Goal: Transaction & Acquisition: Purchase product/service

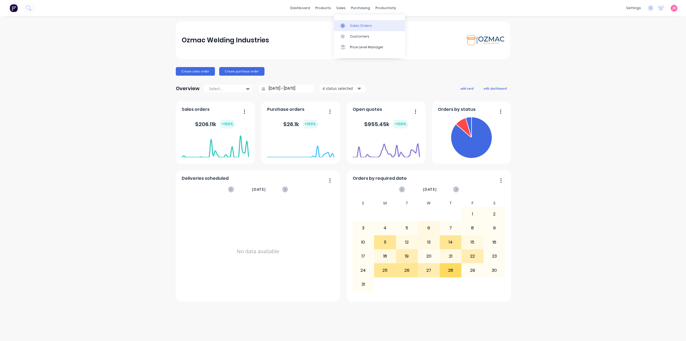
click at [352, 27] on div "Sales Orders" at bounding box center [361, 25] width 22 height 5
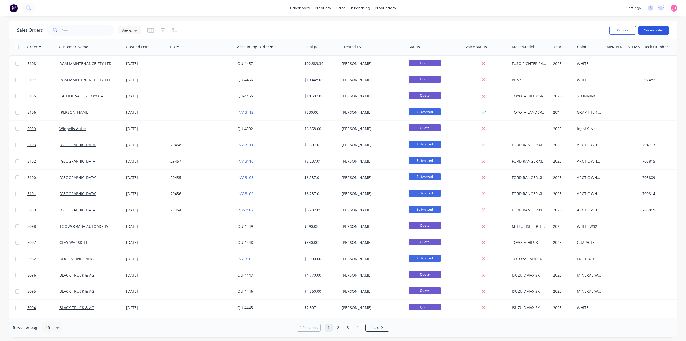
click at [661, 30] on button "Create order" at bounding box center [654, 30] width 31 height 9
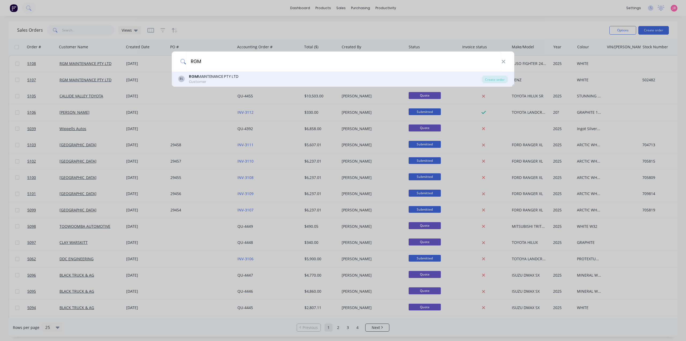
type input "RGM"
click at [254, 76] on div "RL RGM MAINTENANCE PTY LTD Customer" at bounding box center [330, 79] width 304 height 10
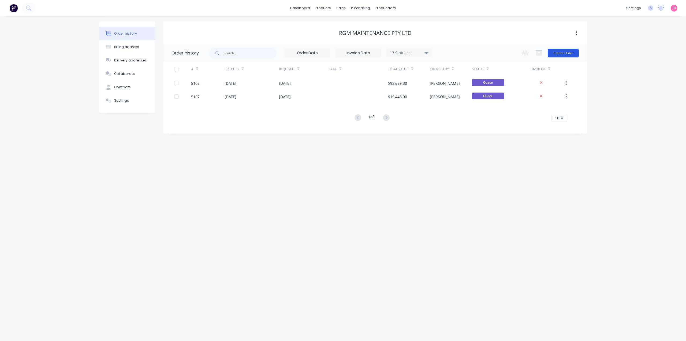
click at [571, 54] on button "Create Order" at bounding box center [563, 53] width 31 height 9
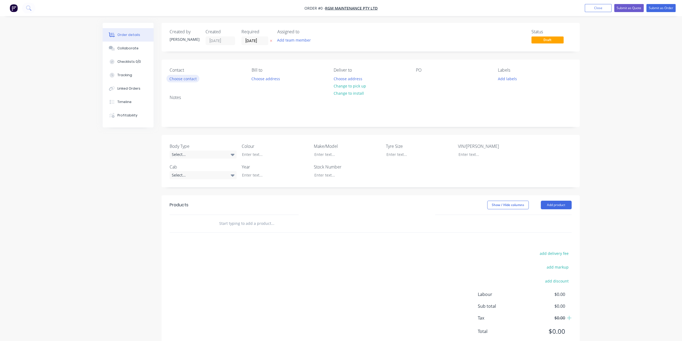
click at [187, 79] on button "Choose contact" at bounding box center [183, 78] width 33 height 7
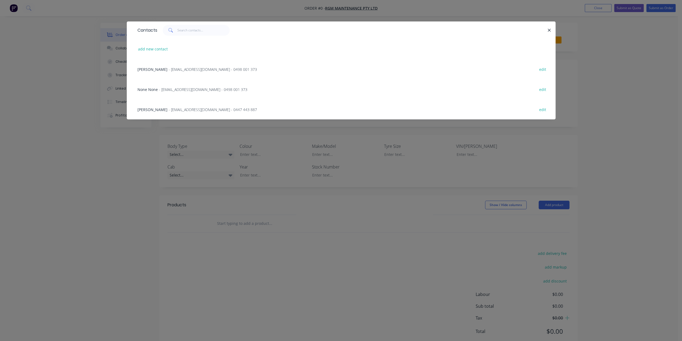
click at [168, 108] on span "[PERSON_NAME]" at bounding box center [153, 109] width 30 height 5
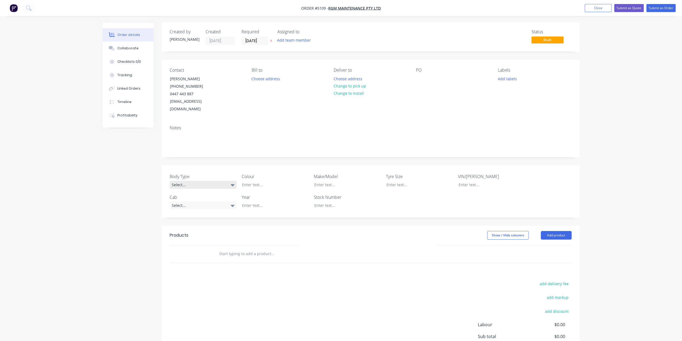
click at [229, 181] on div "Select..." at bounding box center [203, 185] width 67 height 8
click at [218, 197] on button "Cab Chassis" at bounding box center [210, 198] width 80 height 11
click at [227, 201] on div "Select..." at bounding box center [203, 205] width 67 height 8
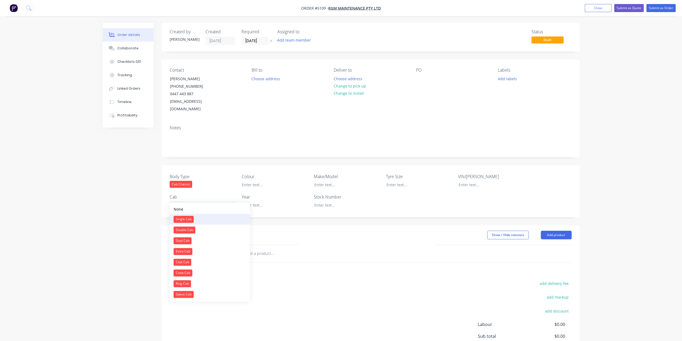
click at [224, 219] on button "Single Cab" at bounding box center [210, 219] width 80 height 11
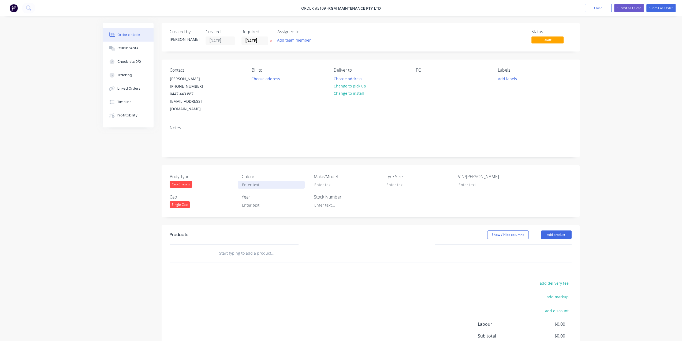
click at [273, 181] on div at bounding box center [271, 185] width 67 height 8
click at [353, 201] on div at bounding box center [343, 205] width 67 height 8
click at [260, 248] on input "text" at bounding box center [272, 253] width 107 height 11
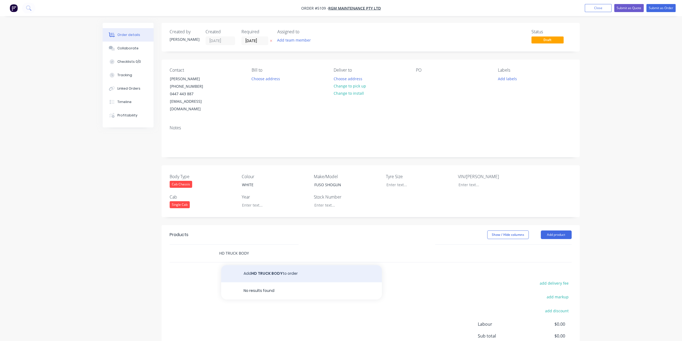
type input "HD TRUCK BODY"
click at [269, 268] on button "Add HD TRUCK BODY to order" at bounding box center [301, 273] width 161 height 17
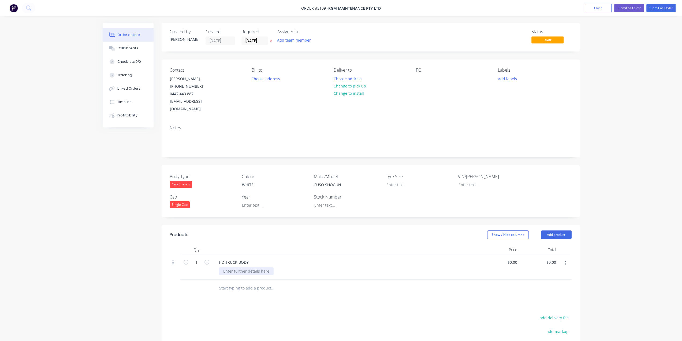
click at [258, 267] on div at bounding box center [246, 271] width 55 height 8
click at [252, 258] on div "HD TRUCK BODY" at bounding box center [234, 262] width 38 height 8
click at [257, 267] on div at bounding box center [246, 271] width 55 height 8
click at [254, 267] on div at bounding box center [246, 271] width 55 height 8
type input "$0.00"
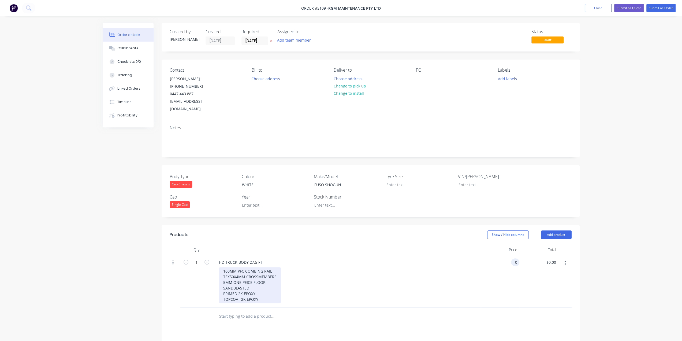
type input "0.00"
type input "0"
type input "$0.00"
click at [515, 258] on input "0" at bounding box center [513, 262] width 12 height 8
type input "$22,000.00"
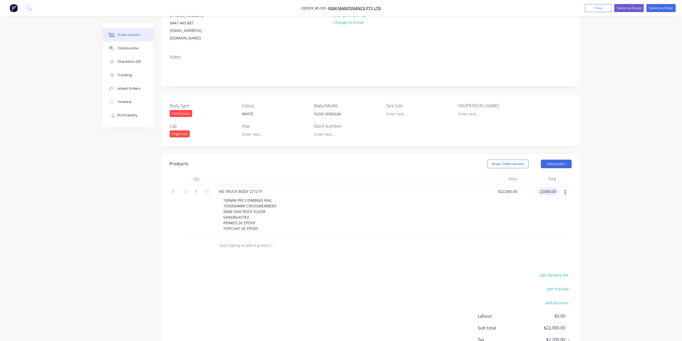
scroll to position [80, 0]
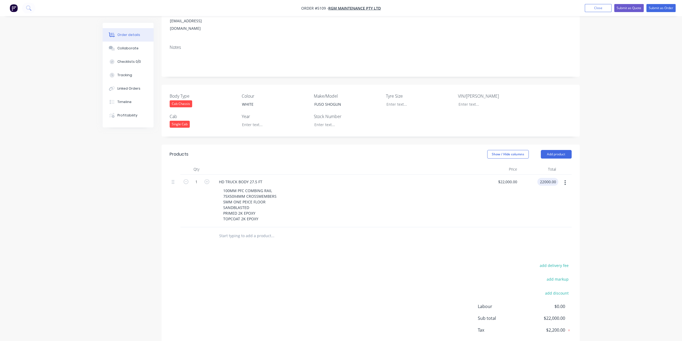
type input "$22,000.00"
click at [271, 230] on input "text" at bounding box center [272, 235] width 107 height 11
type input "TWO WAY PULL OUT RAMP"
drag, startPoint x: 281, startPoint y: 247, endPoint x: 286, endPoint y: 246, distance: 5.2
click at [281, 247] on button "Add TWO WAY PULL OUT RAMP to order" at bounding box center [301, 255] width 161 height 17
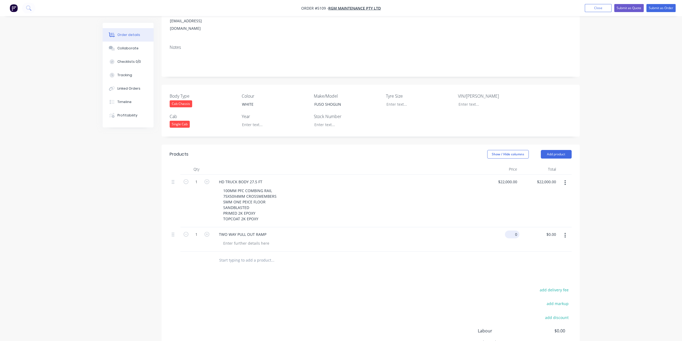
click at [510, 228] on div "0 $0.00" at bounding box center [500, 239] width 39 height 24
type input "$7,300.00"
click at [261, 257] on input "text" at bounding box center [272, 260] width 107 height 11
type input "SIDELOAD INSIDE PALLET DOOR"
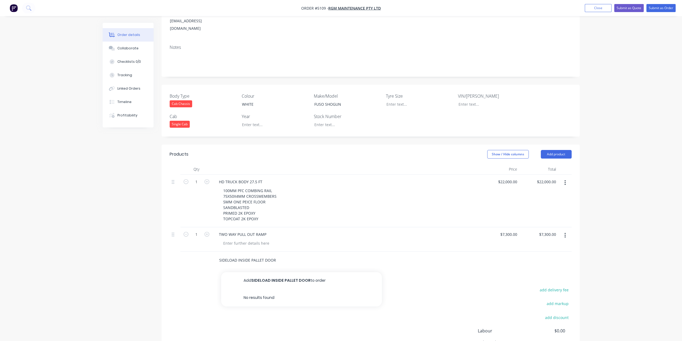
drag, startPoint x: 256, startPoint y: 252, endPoint x: 179, endPoint y: 251, distance: 77.5
click at [179, 251] on div "SIDELOAD INSIDE PALLET DOOR Add SIDELOAD INSIDE PALLET DOOR to order No results…" at bounding box center [371, 259] width 402 height 17
type input "FULL WIDTH DRAINS FRONT AND BACK"
click at [260, 272] on button "Add FULL WIDTH DRAINS FRONT AND BACK to order" at bounding box center [301, 280] width 161 height 17
click at [516, 255] on input "0" at bounding box center [516, 259] width 6 height 8
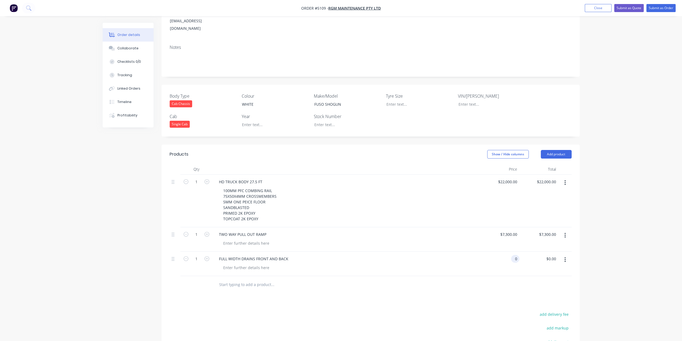
type input "1"
type input "6"
type input "$1,650.00"
type input "T"
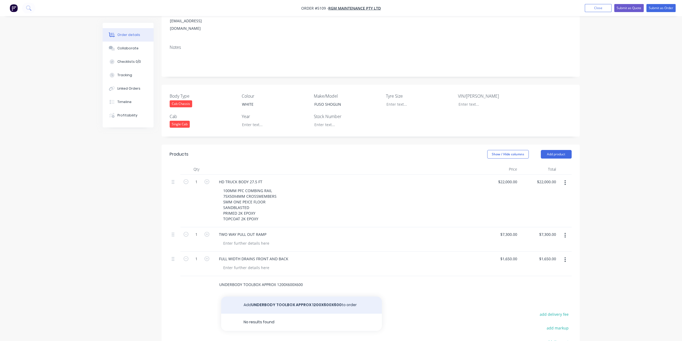
type input "UNDERBODY TOOLBOX APPROX 1200X600X600"
click at [272, 296] on button "Add UNDERBODY TOOLBOX APPROX 1200X600X600 to order" at bounding box center [301, 304] width 161 height 17
click at [513, 279] on div "0 $0.00" at bounding box center [512, 283] width 14 height 8
type input "$1,600.00"
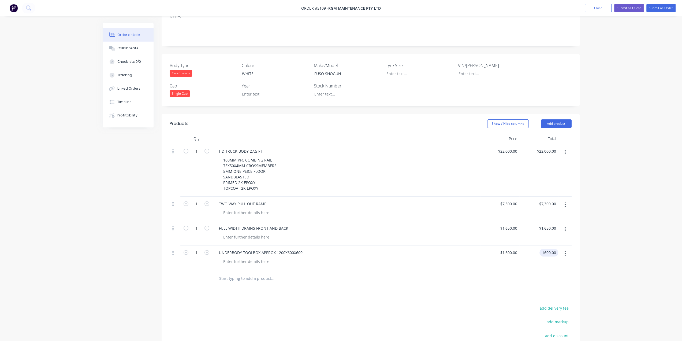
scroll to position [161, 0]
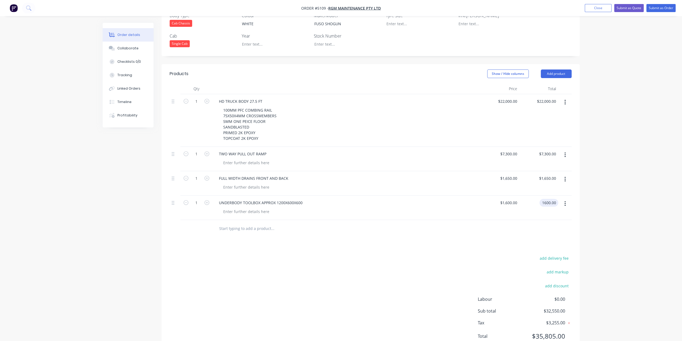
type input "$1,600.00"
click at [259, 223] on input "text" at bounding box center [272, 228] width 107 height 11
click at [259, 223] on input "UNDERBODY TOOLBOX APPROX 1200X600X600" at bounding box center [272, 228] width 107 height 11
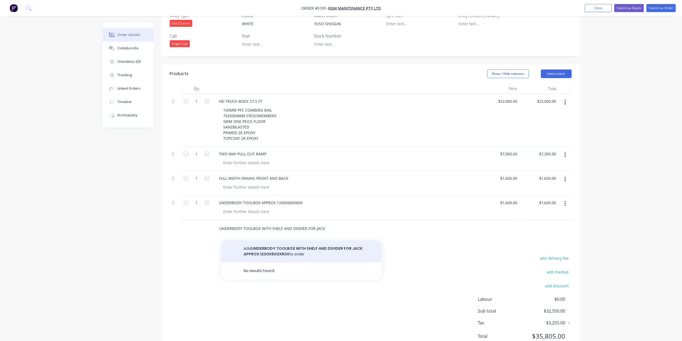
type input "UNDERBODY TOOLBOX WITH SHELF AND DIVIDER FOR JACK APPROX 1200X600X600"
click at [274, 243] on button "Add UNDERBODY TOOLBOX WITH SHELF AND DIVIDER FOR JACK APPROX 1200X600X600 to or…" at bounding box center [301, 251] width 161 height 22
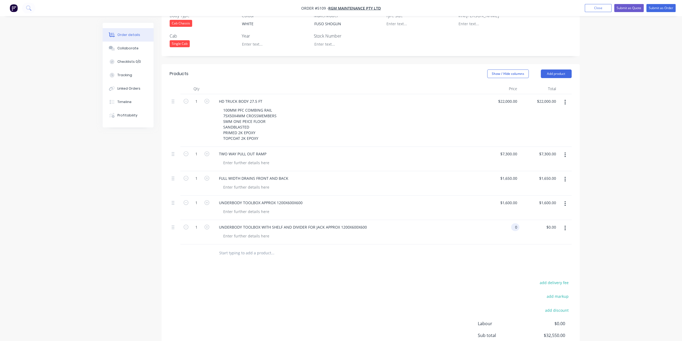
click at [518, 223] on input "0" at bounding box center [516, 227] width 6 height 8
type input "$1,750.00"
click at [265, 247] on input "text" at bounding box center [272, 252] width 107 height 11
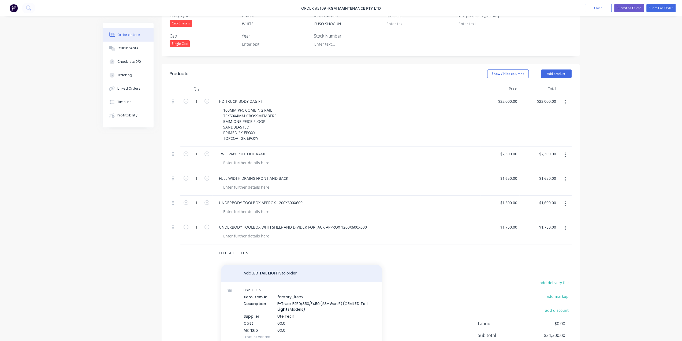
type input "LED TAIL LIGHTS"
click at [266, 265] on button "Add LED TAIL LIGHTS to order" at bounding box center [301, 273] width 161 height 17
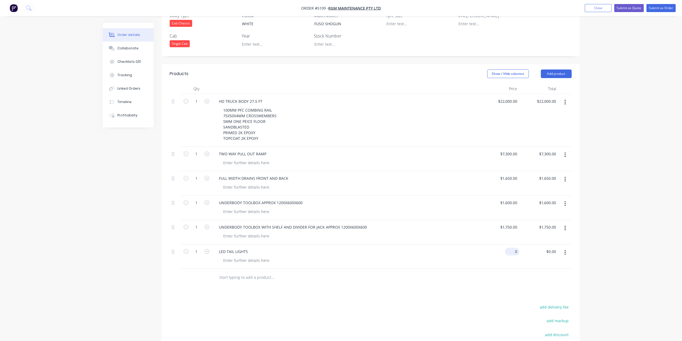
click at [513, 247] on div "0 $0.00" at bounding box center [513, 251] width 12 height 8
type input "$1,000.00"
click at [257, 272] on input "text" at bounding box center [272, 277] width 107 height 11
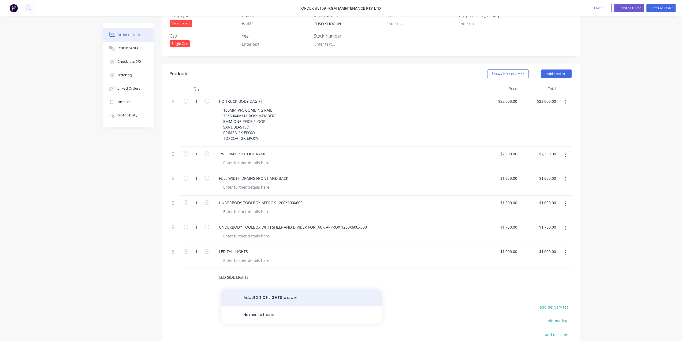
type input "LED SIDE LIGHTS"
click at [268, 289] on button "Add LED SIDE LIGHTS to order" at bounding box center [301, 297] width 161 height 17
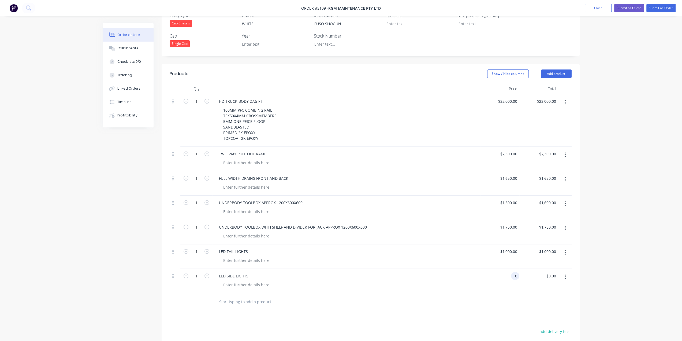
click at [512, 272] on div "0 0" at bounding box center [515, 276] width 8 height 8
type input "$800.00"
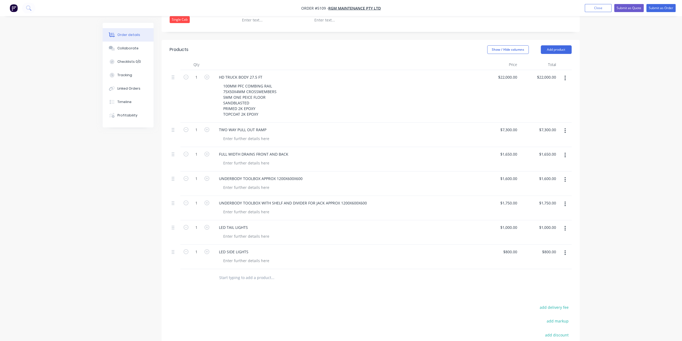
scroll to position [241, 0]
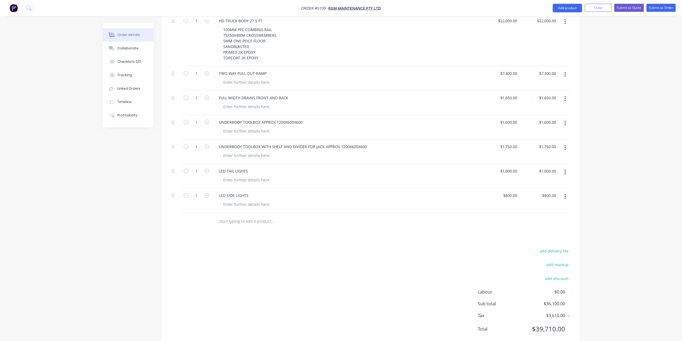
click at [262, 216] on input "text" at bounding box center [272, 221] width 107 height 11
type input "HD STOCKCRATE ALLOY INTERLOCKING BOARDS"
click at [276, 235] on button "Add HD STOCKCRATE ALLOY INTERLOCKING BOARDS to order" at bounding box center [301, 241] width 161 height 17
click at [250, 225] on div at bounding box center [246, 229] width 55 height 8
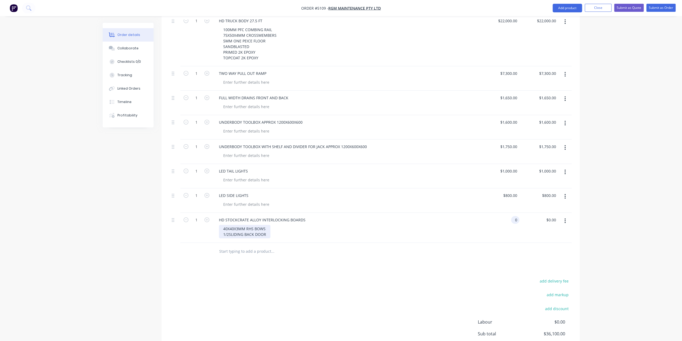
type input "$0.00"
click at [266, 225] on div "40X40X3MM RHS BOWS 1/2SLIDING BACK DOOR" at bounding box center [244, 231] width 51 height 13
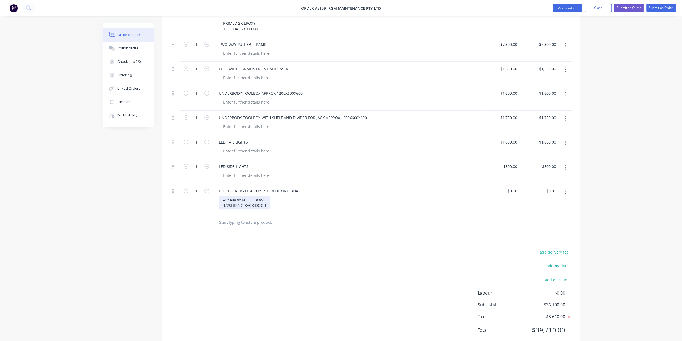
scroll to position [277, 0]
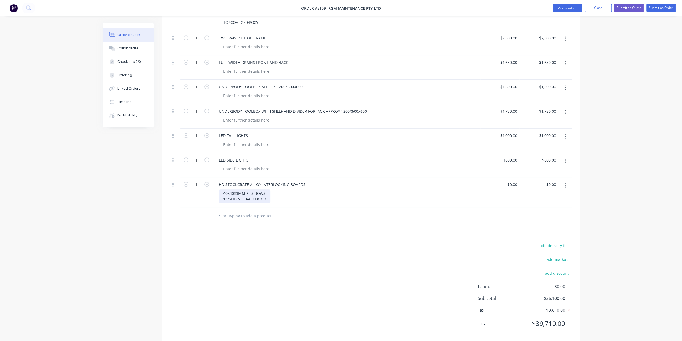
click at [231, 191] on div "40X40X3MM RHS BOWS 1/2SLIDING BACK DOOR" at bounding box center [244, 195] width 51 height 13
click at [230, 190] on div "40X40X3MM RHS BOWS 1/2SLIDING BACK DOOR" at bounding box center [244, 195] width 51 height 13
click at [267, 190] on div "40X40X3MM RHS BOWS 1/2 SLIDING BACK DOOR" at bounding box center [245, 195] width 53 height 13
click at [263, 233] on input "text" at bounding box center [272, 238] width 107 height 11
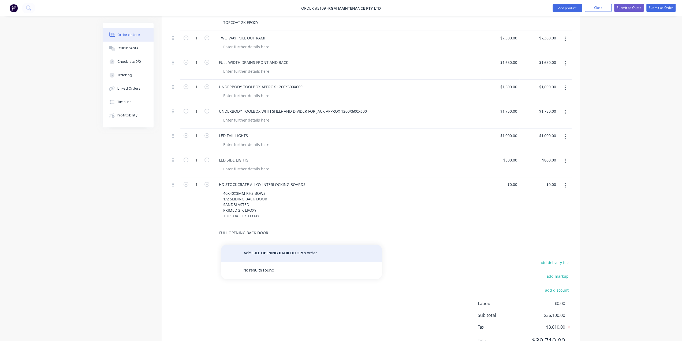
type input "FULL OPENING BACK DOOR"
click at [273, 245] on button "Add FULL OPENING BACK DOOR to order" at bounding box center [301, 253] width 161 height 17
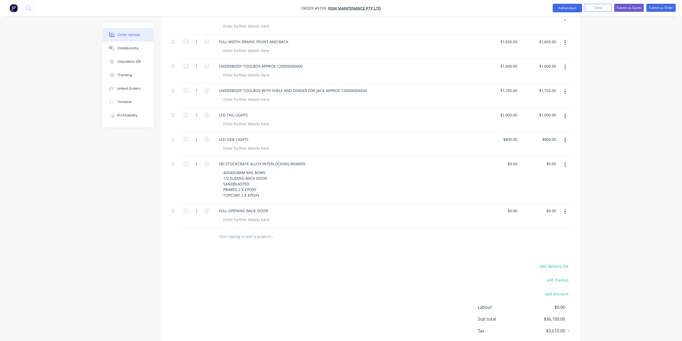
scroll to position [318, 0]
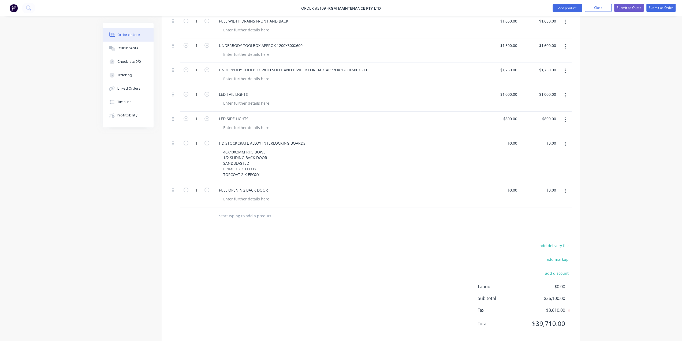
click at [249, 210] on input "text" at bounding box center [272, 215] width 107 height 11
click at [256, 210] on input "ADJUSTABLE DIVIDER WITH 3/4 DOOR" at bounding box center [272, 215] width 107 height 11
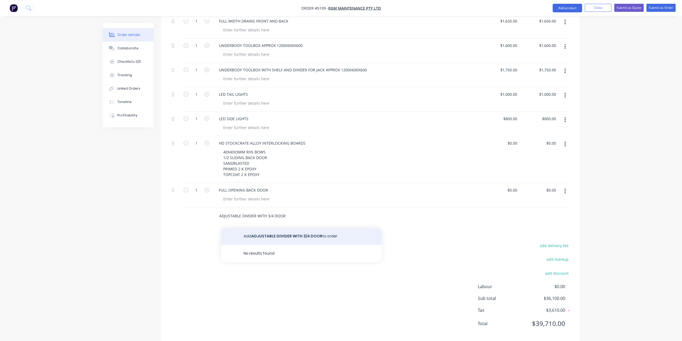
type input "ADJUSTABLE DIVIDER WITH 3/4 DOOR"
click at [279, 228] on button "Add ADJUSTABLE DIVIDER WITH 3/4 DOOR to order" at bounding box center [301, 236] width 161 height 17
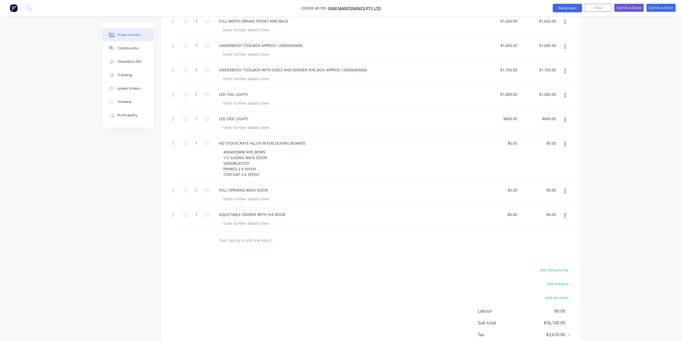
click at [258, 235] on input "text" at bounding box center [272, 240] width 107 height 11
click at [515, 139] on input "0" at bounding box center [513, 143] width 12 height 8
type input "$26,125.00"
click at [511, 186] on div "0 $0.00" at bounding box center [512, 190] width 14 height 8
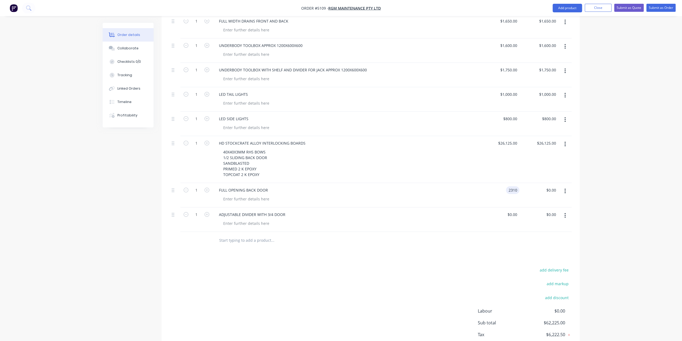
type input "$2,310.00"
click at [514, 210] on div "0 $0.00" at bounding box center [513, 214] width 12 height 8
type input "$3,465.00"
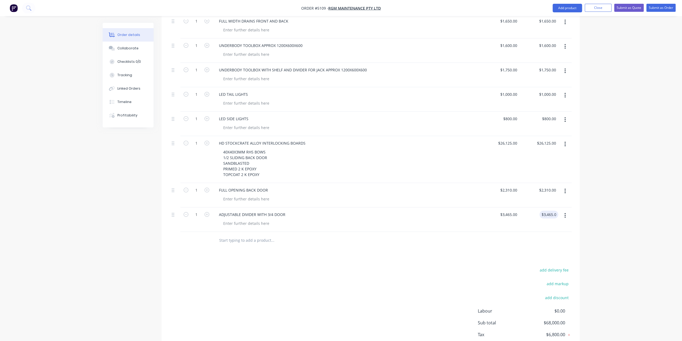
click at [236, 235] on input "text" at bounding box center [272, 240] width 107 height 11
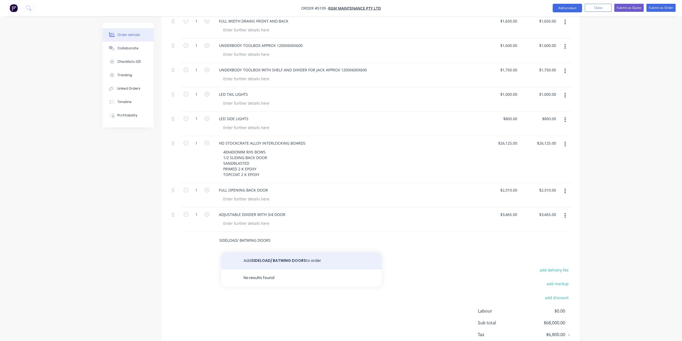
type input "SIDELOAD/ BATWING DOORS"
click at [251, 252] on button "Add SIDELOAD/ BATWING DOORS to order" at bounding box center [301, 260] width 161 height 17
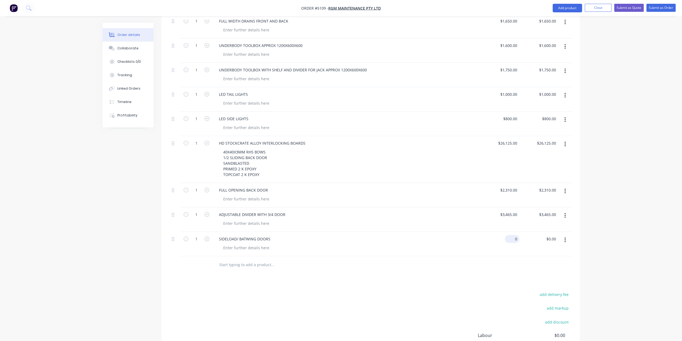
drag, startPoint x: 251, startPoint y: 250, endPoint x: 512, endPoint y: 232, distance: 261.5
click at [512, 235] on div "0 $0.00" at bounding box center [512, 239] width 14 height 8
type input "$2,300.00"
click at [242, 259] on input "text" at bounding box center [272, 264] width 107 height 11
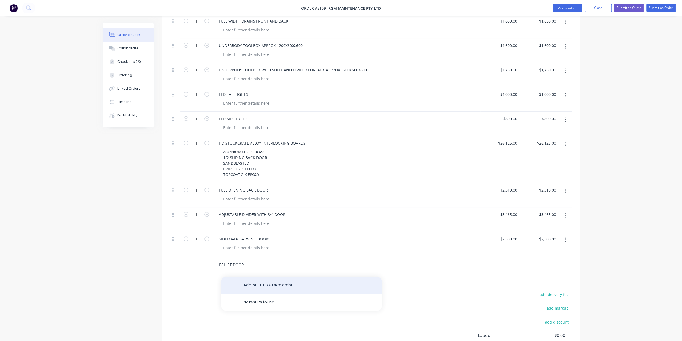
type input "PALLET DOOR"
click at [268, 279] on button "Add PALLET DOOR to order" at bounding box center [301, 284] width 161 height 17
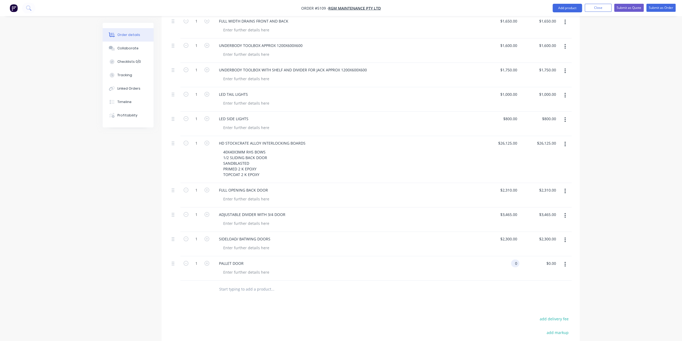
click at [508, 256] on div "0 0" at bounding box center [500, 268] width 39 height 24
type input "$1,575.00"
click at [241, 284] on input "text" at bounding box center [272, 289] width 107 height 11
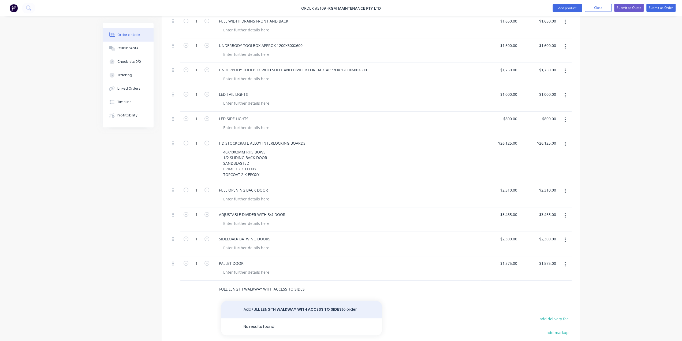
type input "FULL LENGTH WALKWAY WITH ACCESS TO SIDES"
click at [305, 303] on button "Add FULL LENGTH WALKWAY WITH ACCESS TO SIDES to order" at bounding box center [301, 309] width 161 height 17
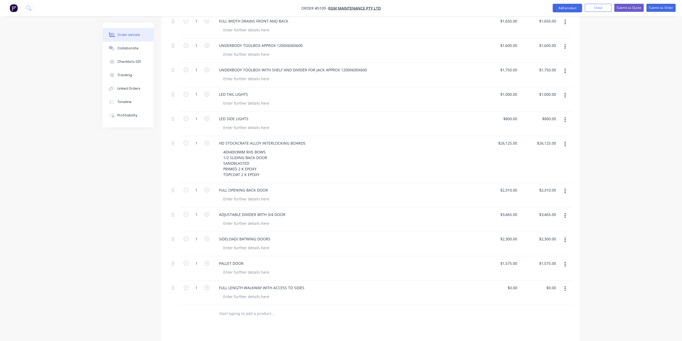
click at [494, 280] on div "$0.00 $0.00" at bounding box center [500, 292] width 39 height 24
click at [511, 280] on div "0 $0.00" at bounding box center [500, 292] width 39 height 24
type input "$3,437.50"
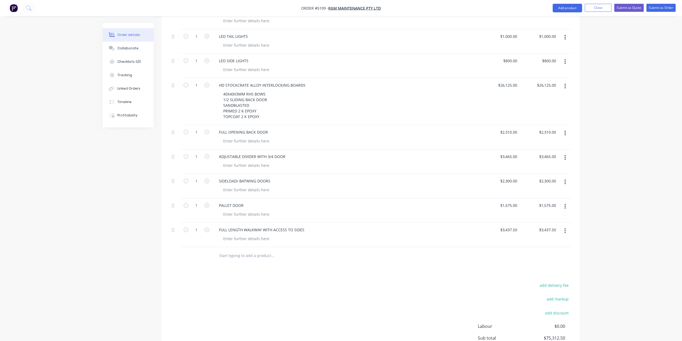
scroll to position [415, 0]
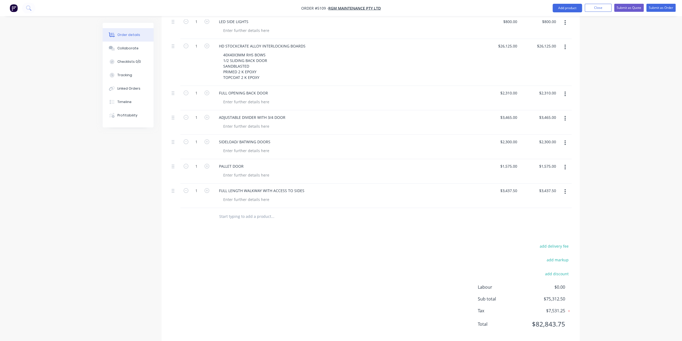
click at [261, 211] on input "text" at bounding box center [272, 216] width 107 height 11
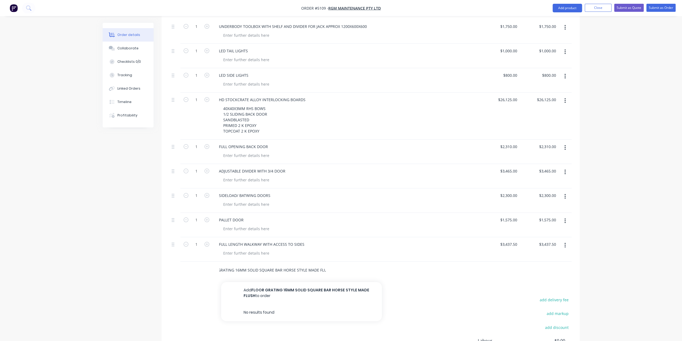
scroll to position [0, 17]
type input "FLOOR GRATING 16MM SOLID SQUARE BAR HORSE STYLE MADE FLUSH"
click at [316, 283] on button "Add FLOOR GRATING 16MM SOLID SQUARE BAR HORSE STYLE MADE FLUSH to order" at bounding box center [301, 293] width 161 height 22
click at [512, 265] on div "0 0" at bounding box center [515, 269] width 8 height 8
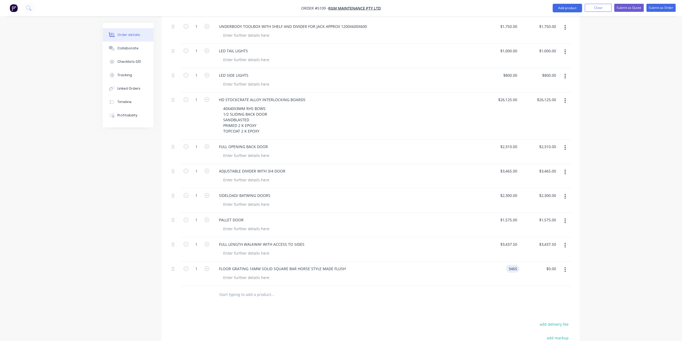
type input "$3,465.00"
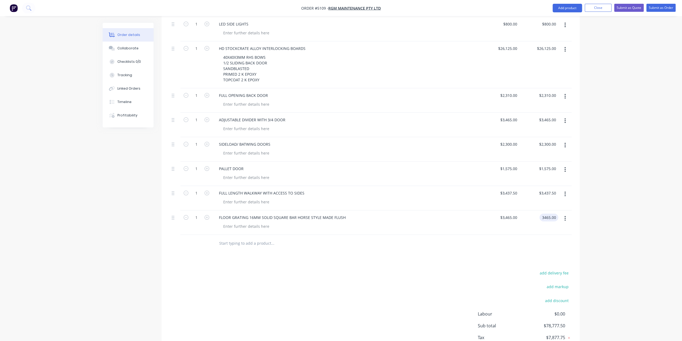
type input "$3,465.00"
click at [397, 239] on div at bounding box center [309, 243] width 189 height 11
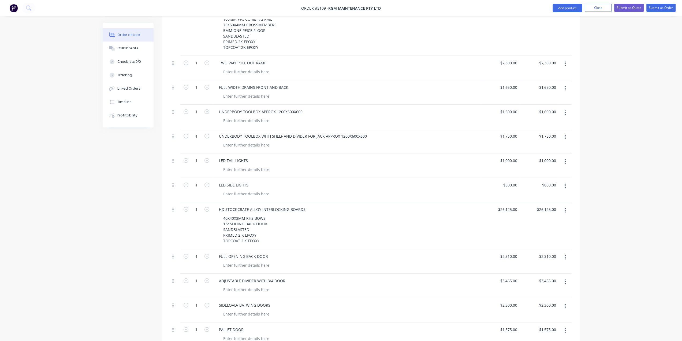
scroll to position [386, 0]
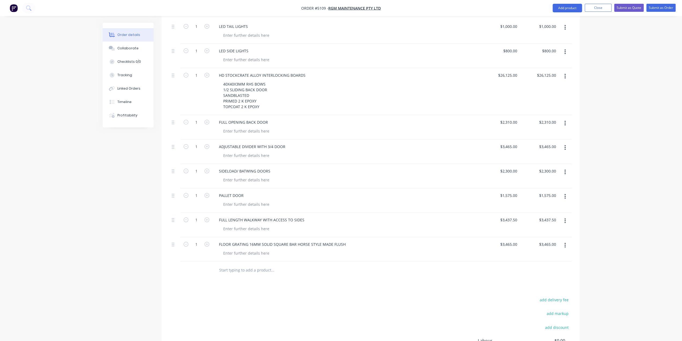
click at [233, 265] on input "text" at bounding box center [272, 270] width 107 height 11
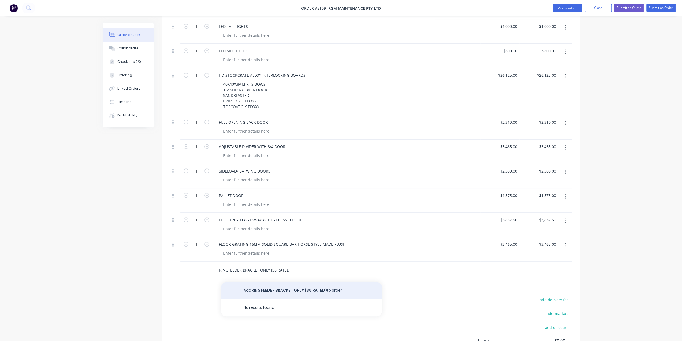
type input "RINGFEEDER BRACKET ONLY (S8 RATED)"
click at [258, 284] on button "Add RINGFEEDER BRACKET ONLY (S8 RATED) to order" at bounding box center [301, 290] width 161 height 17
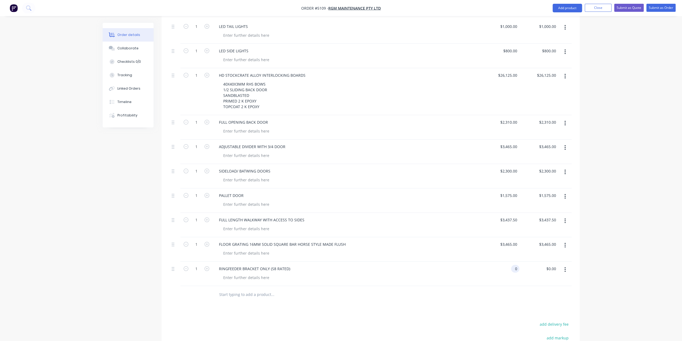
click at [513, 265] on div "0 0" at bounding box center [515, 269] width 8 height 8
type input "$2,850.00"
click at [238, 289] on input "text" at bounding box center [272, 294] width 107 height 11
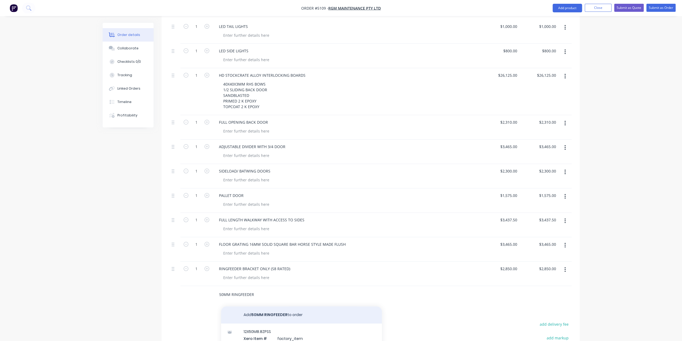
type input "50MM RINGFEEDER"
click at [258, 307] on button "Add 50MM RINGFEEDER to order" at bounding box center [301, 314] width 161 height 17
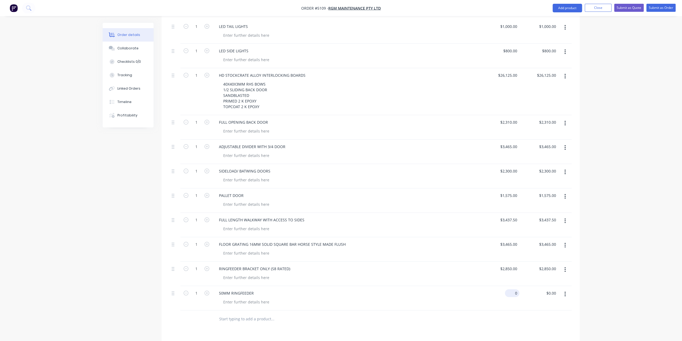
click at [507, 286] on div "0 $0.00" at bounding box center [500, 298] width 39 height 24
type input "$1,950.00"
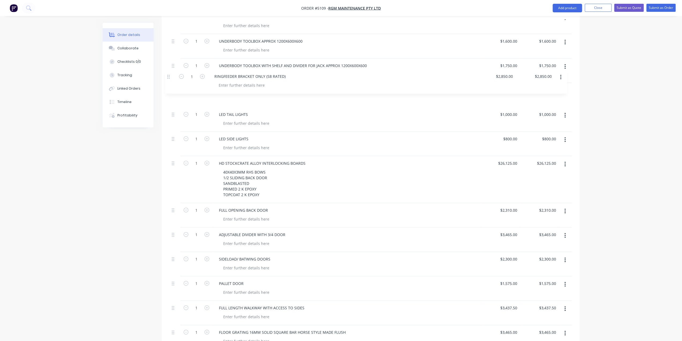
scroll to position [322, 0]
drag, startPoint x: 173, startPoint y: 213, endPoint x: 168, endPoint y: 87, distance: 126.1
click at [168, 87] on div "Qty Price Total 1 HD TRUCK BODY 27.5 FT 100MM PFC COMBING RAIL 75X50X4MM CROSSM…" at bounding box center [371, 156] width 418 height 469
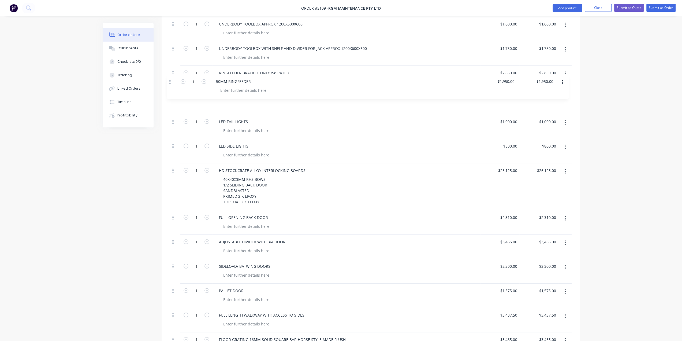
scroll to position [339, 0]
drag, startPoint x: 173, startPoint y: 214, endPoint x: 170, endPoint y: 90, distance: 124.4
click at [170, 90] on div "1 HD TRUCK BODY 27.5 FT 100MM PFC COMBING RAIL 75X50X4MM CROSSMEMBERS 5MM ONE P…" at bounding box center [371, 136] width 402 height 441
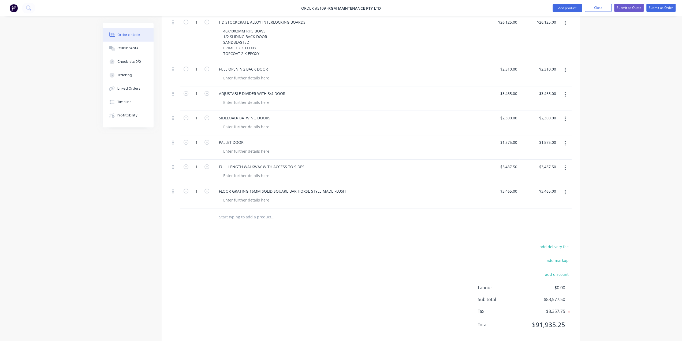
scroll to position [488, 0]
click at [416, 260] on div "add delivery fee add markup add discount Labour $0.00 Sub total $83,577.50 Tax …" at bounding box center [371, 289] width 402 height 92
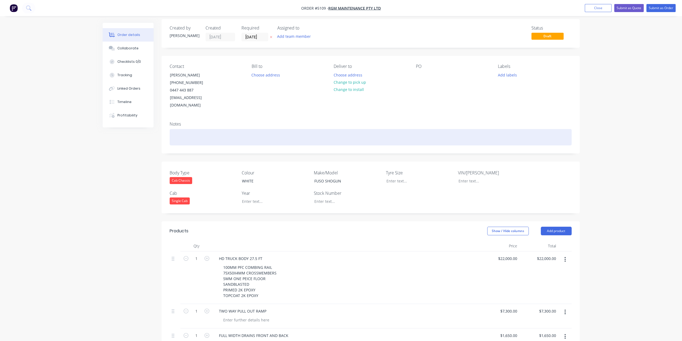
scroll to position [0, 0]
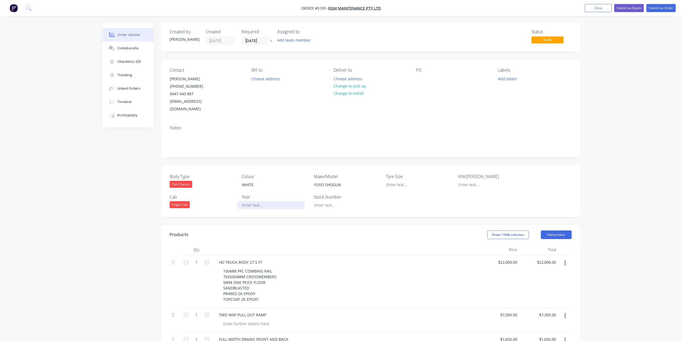
click at [266, 201] on div at bounding box center [271, 205] width 67 height 8
click at [397, 181] on div at bounding box center [415, 185] width 67 height 8
click at [416, 188] on div "Body Type Cab Chassis Colour WHITE Make/Model FUSO SHOGUN Tyre Size 11R VIN/[PE…" at bounding box center [371, 191] width 418 height 52
click at [631, 8] on button "Submit as Quote" at bounding box center [629, 8] width 29 height 8
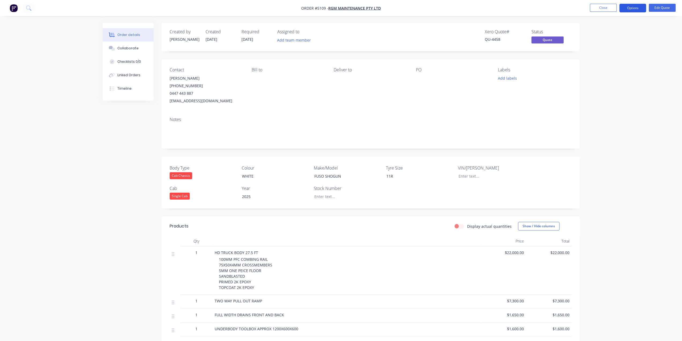
click at [635, 8] on button "Options" at bounding box center [633, 8] width 27 height 9
click at [614, 34] on div "Quote" at bounding box center [616, 33] width 49 height 8
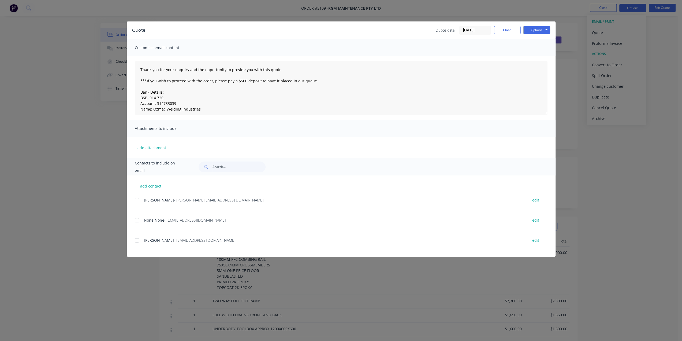
click at [138, 241] on div at bounding box center [137, 240] width 11 height 11
click at [541, 31] on button "Options" at bounding box center [537, 30] width 27 height 8
click at [538, 58] on button "Email" at bounding box center [541, 57] width 34 height 9
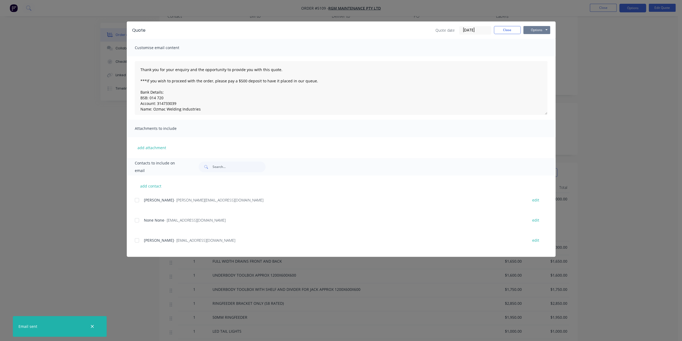
click at [545, 29] on button "Options" at bounding box center [537, 30] width 27 height 8
click at [537, 51] on button "Print" at bounding box center [541, 48] width 34 height 9
click at [505, 29] on button "Close" at bounding box center [507, 30] width 27 height 8
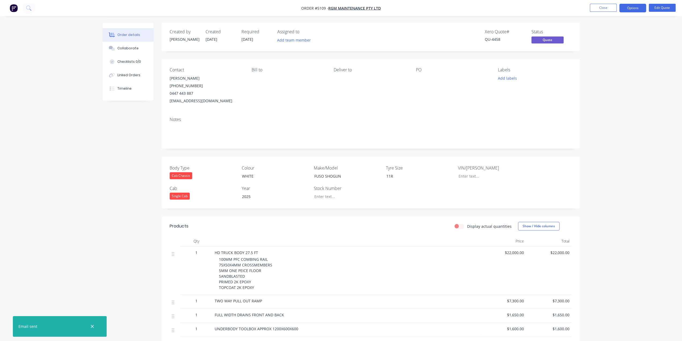
click at [11, 8] on img "button" at bounding box center [14, 8] width 8 height 8
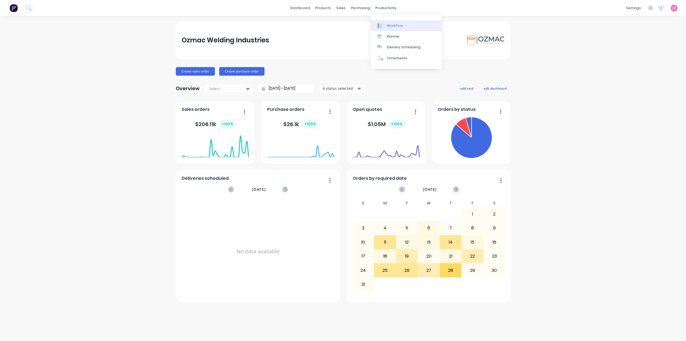
click at [392, 29] on link "Workflow" at bounding box center [406, 25] width 71 height 11
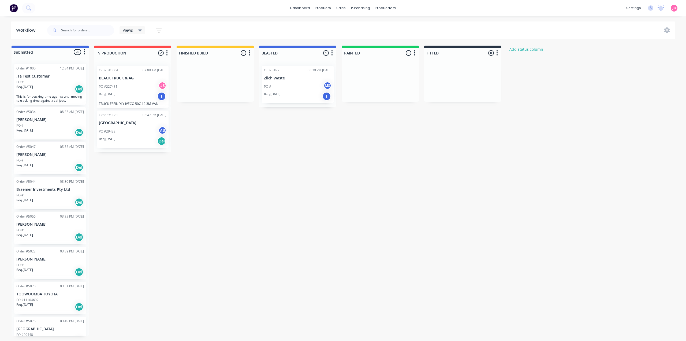
click at [146, 99] on div "Req. [DATE] I" at bounding box center [133, 96] width 68 height 9
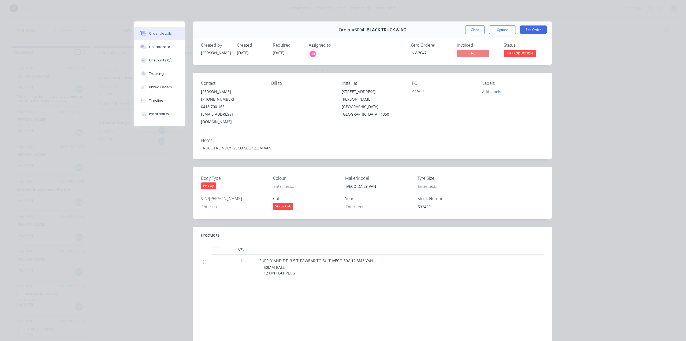
click at [86, 155] on div "Order details Collaborate Checklists 0/0 Tracking Linked Orders Timeline Profit…" at bounding box center [343, 170] width 686 height 341
click at [478, 29] on button "Close" at bounding box center [475, 29] width 20 height 9
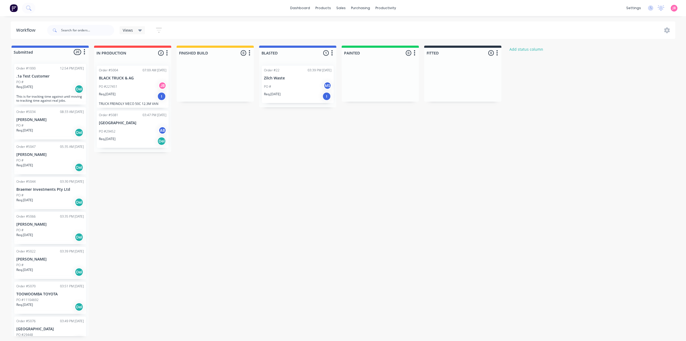
click at [76, 119] on p "[PERSON_NAME]" at bounding box center [50, 119] width 68 height 5
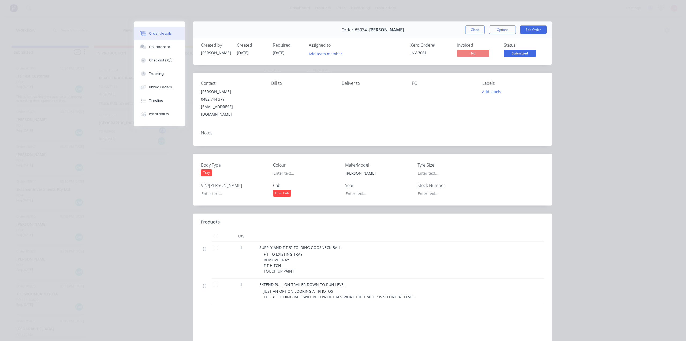
click at [343, 84] on div "Deliver to" at bounding box center [373, 83] width 62 height 5
click at [493, 94] on button "Add labels" at bounding box center [491, 91] width 25 height 7
click at [559, 73] on div "Order details Collaborate Checklists 0/0 Tracking Linked Orders Timeline Profit…" at bounding box center [343, 170] width 686 height 341
click at [583, 84] on div "Order details Collaborate Checklists 0/0 Tracking Linked Orders Timeline Profit…" at bounding box center [343, 170] width 686 height 341
click at [476, 27] on button "Close" at bounding box center [475, 29] width 20 height 9
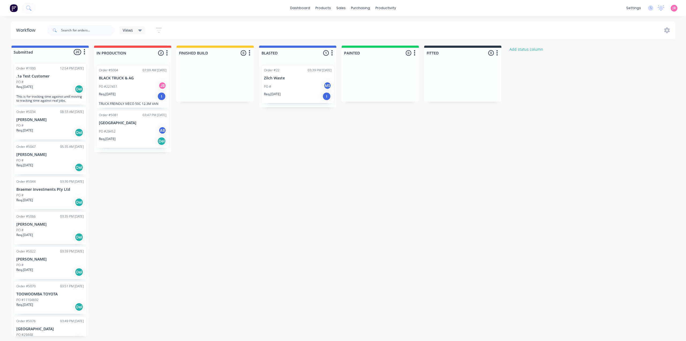
click at [237, 162] on div "Submitted 20 Status colour #4169E1 hex #4169E1 Save Cancel Summaries Total orde…" at bounding box center [326, 191] width 661 height 290
click at [331, 23] on div "Product Catalogue" at bounding box center [346, 25] width 33 height 5
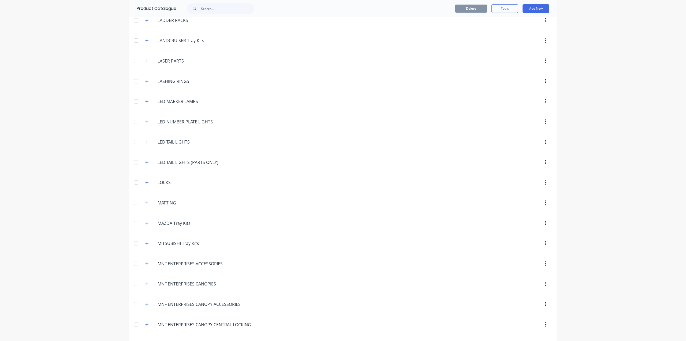
scroll to position [885, 0]
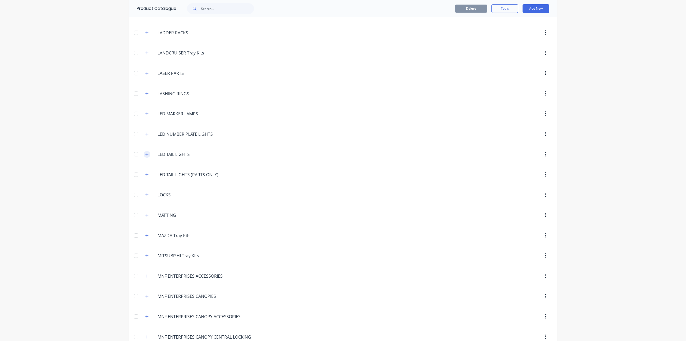
click at [145, 152] on icon "button" at bounding box center [146, 154] width 3 height 4
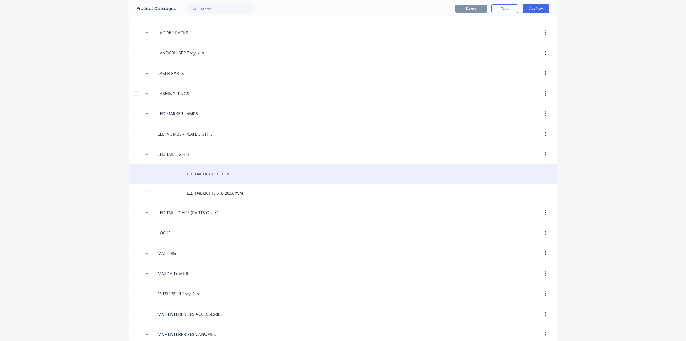
click at [192, 166] on div "LED TAIL LIGHTS OTHER" at bounding box center [343, 173] width 429 height 19
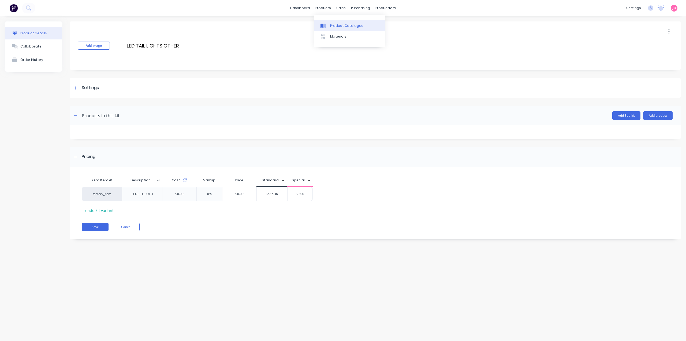
click at [335, 25] on div "Product Catalogue" at bounding box center [346, 25] width 33 height 5
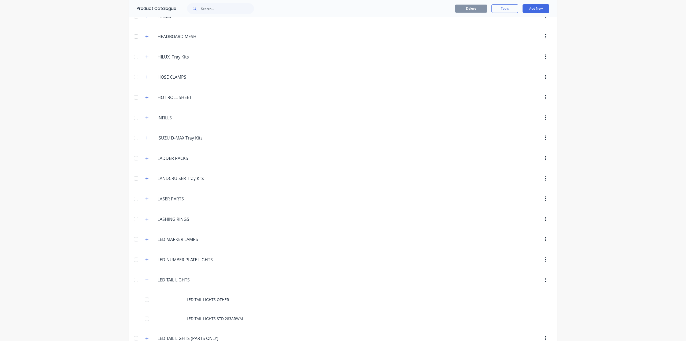
scroll to position [831, 0]
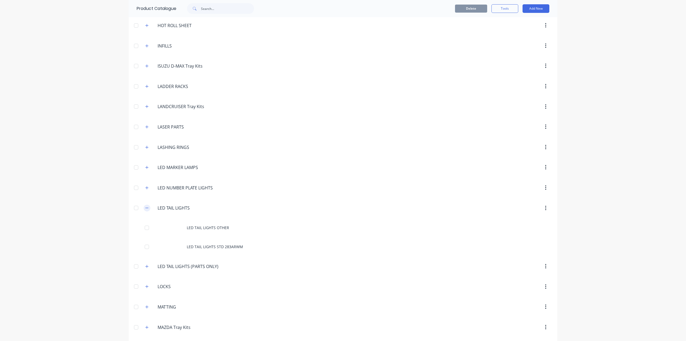
click at [145, 206] on icon "button" at bounding box center [146, 208] width 3 height 4
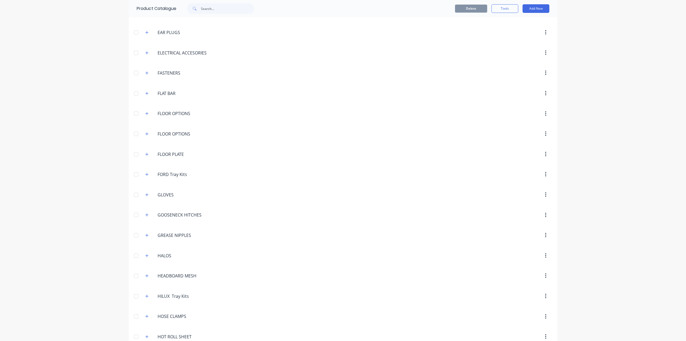
scroll to position [617, 0]
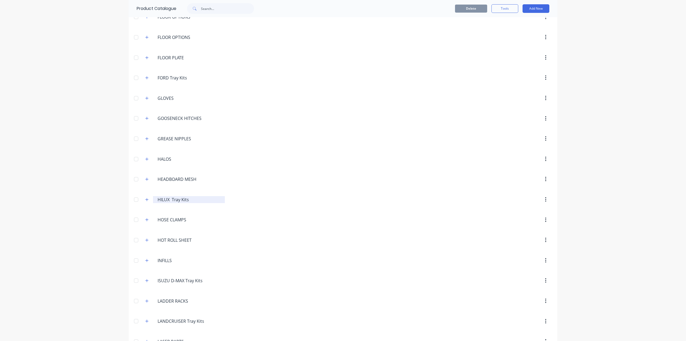
click at [158, 196] on input "HILUX Tray Kits" at bounding box center [189, 199] width 63 height 6
click at [215, 196] on input "HILUX Tray Kits" at bounding box center [189, 199] width 63 height 6
click at [545, 197] on icon "button" at bounding box center [545, 199] width 1 height 5
click at [146, 198] on icon "button" at bounding box center [147, 199] width 3 height 3
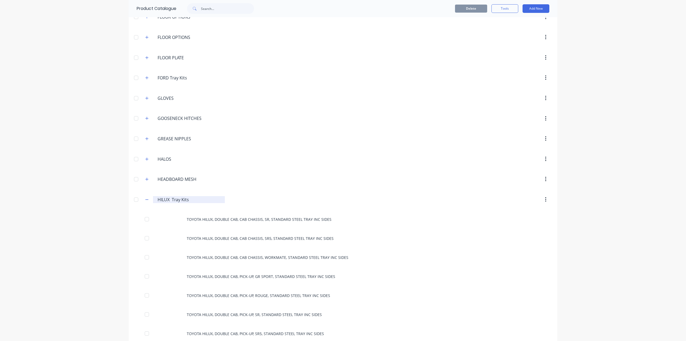
click at [161, 196] on input "HILUX Tray Kits" at bounding box center [189, 199] width 63 height 6
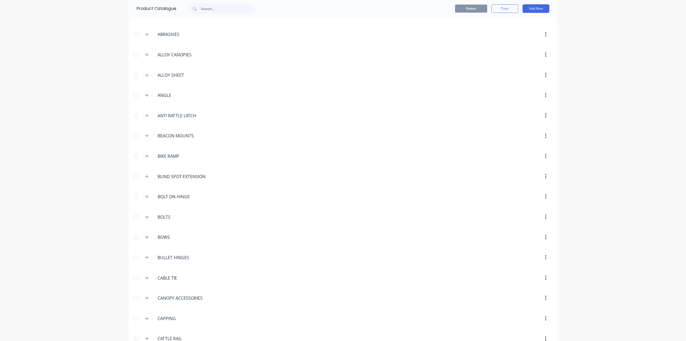
scroll to position [0, 0]
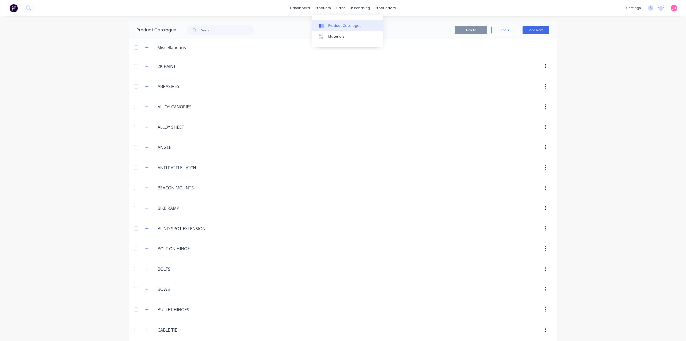
click at [327, 26] on div at bounding box center [323, 25] width 8 height 5
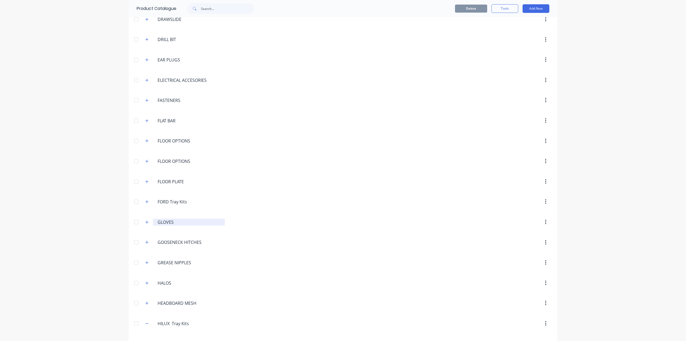
scroll to position [536, 0]
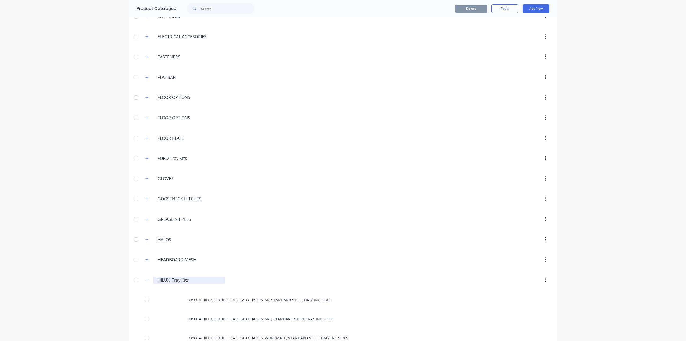
click at [154, 276] on div "HILUX..Tray.Kits HILUX Tray Kits" at bounding box center [189, 279] width 72 height 7
type input "HILUX Tray Kits"
click at [403, 201] on header "GOOSENECK.HITCHES GOOSENECK HITCHES" at bounding box center [343, 199] width 429 height 20
click at [145, 278] on icon "button" at bounding box center [146, 280] width 3 height 4
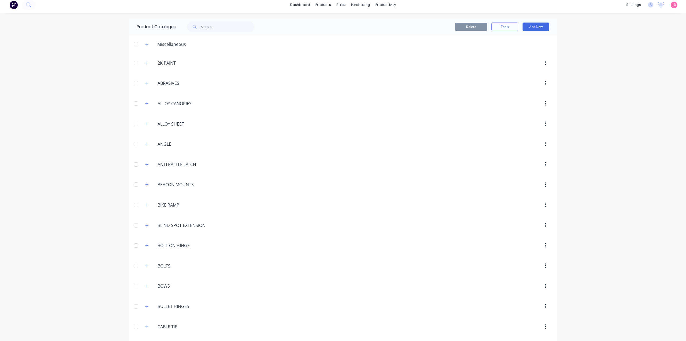
scroll to position [0, 0]
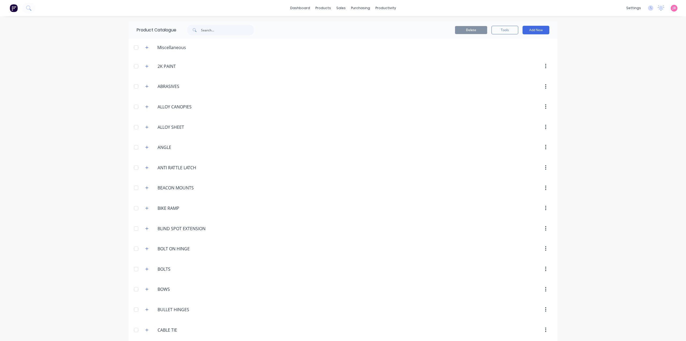
drag, startPoint x: 546, startPoint y: 66, endPoint x: 531, endPoint y: 41, distance: 29.2
drag, startPoint x: 168, startPoint y: 68, endPoint x: 148, endPoint y: 69, distance: 20.2
click at [171, 66] on input "2K PAINT" at bounding box center [189, 66] width 63 height 6
drag, startPoint x: 133, startPoint y: 66, endPoint x: 138, endPoint y: 44, distance: 22.6
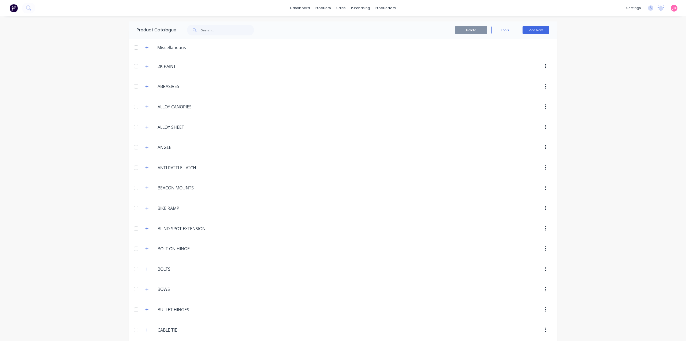
click at [145, 49] on icon "button" at bounding box center [146, 48] width 3 height 4
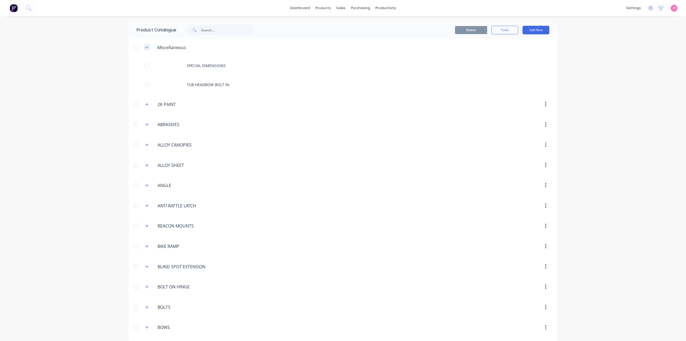
click at [145, 48] on icon "button" at bounding box center [146, 48] width 3 height 4
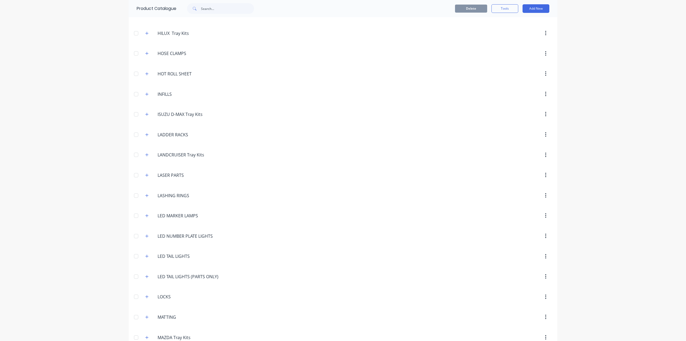
scroll to position [771, 0]
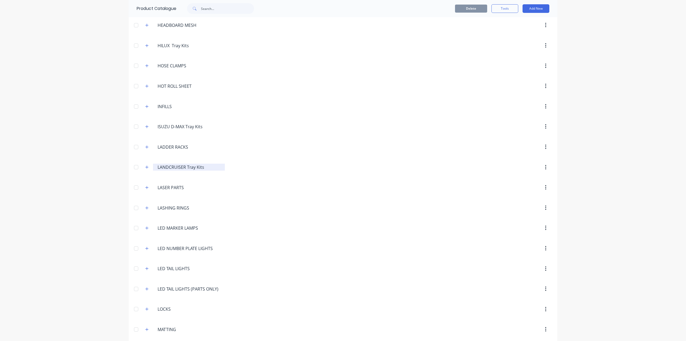
click at [154, 164] on div "LANDCRUISER.Tray.Kits LANDCRUISER Tray Kits" at bounding box center [189, 167] width 72 height 7
click at [158, 164] on input "LANDCRUISER Tray Kits" at bounding box center [189, 167] width 63 height 6
click at [233, 107] on header "INFILLS INFILLS" at bounding box center [343, 106] width 429 height 20
click at [160, 164] on input "1-LANDCRUISER Tray Kits" at bounding box center [189, 167] width 63 height 6
type input "1- LANDCRUISER Tray Kits"
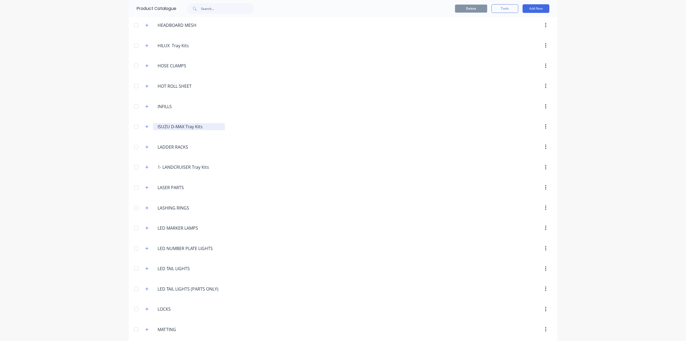
click at [210, 123] on input "ISUZU D-MAX Tray Kits" at bounding box center [189, 126] width 63 height 6
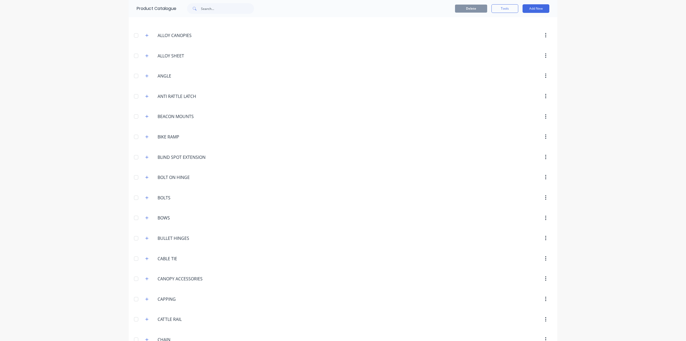
scroll to position [0, 0]
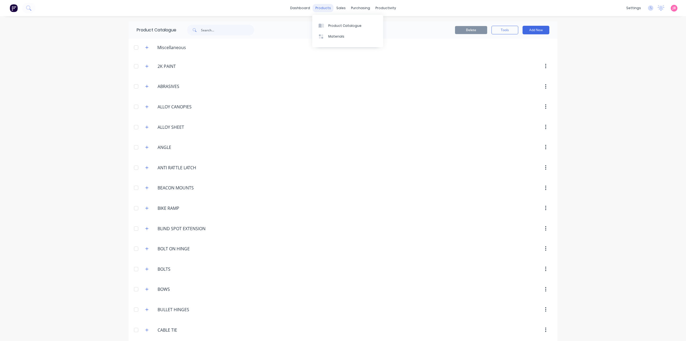
click at [325, 9] on div "products" at bounding box center [323, 8] width 21 height 8
click at [329, 24] on div "Product Catalogue" at bounding box center [344, 25] width 33 height 5
click at [374, 8] on div "productivity" at bounding box center [386, 8] width 26 height 8
click at [380, 24] on div at bounding box center [379, 25] width 8 height 5
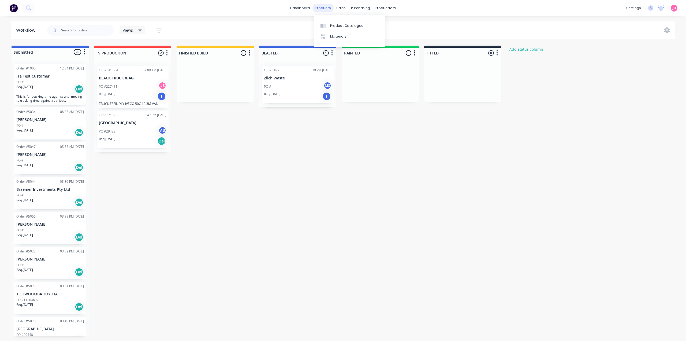
click at [327, 8] on div "products" at bounding box center [323, 8] width 21 height 8
click at [333, 25] on div "Product Catalogue" at bounding box center [346, 25] width 33 height 5
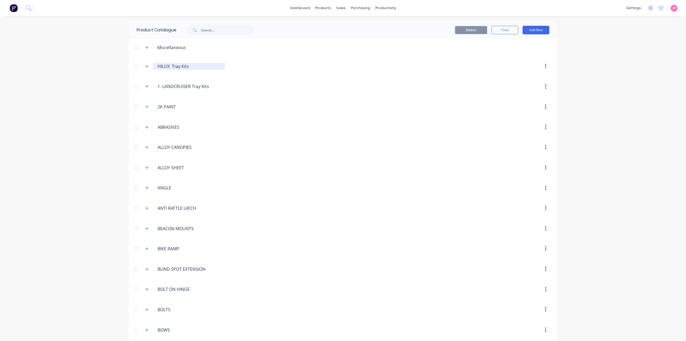
click at [170, 66] on input "HILUX Tray Kits" at bounding box center [189, 66] width 63 height 6
drag, startPoint x: 156, startPoint y: 65, endPoint x: 143, endPoint y: 65, distance: 12.9
click at [143, 65] on div ".HILUX..Tray.Kits HILUX Tray Kits" at bounding box center [183, 66] width 84 height 10
type input "2 - HILUX Tray Kits"
click at [262, 66] on div at bounding box center [388, 66] width 327 height 10
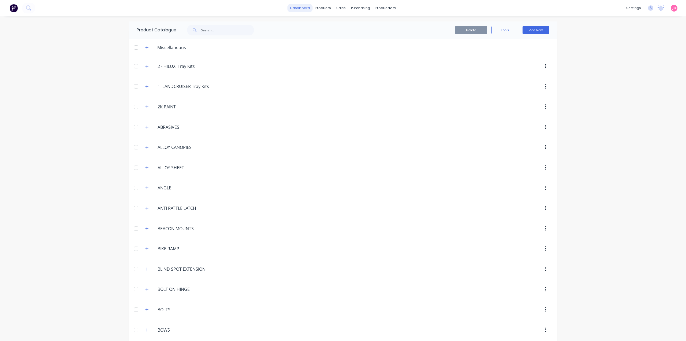
click at [300, 6] on link "dashboard" at bounding box center [300, 8] width 25 height 8
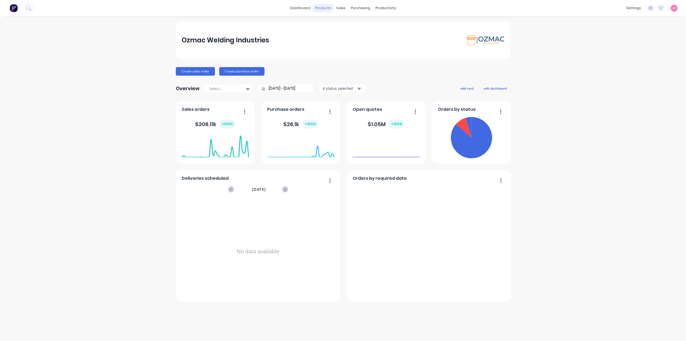
click at [322, 7] on div "products" at bounding box center [323, 8] width 21 height 8
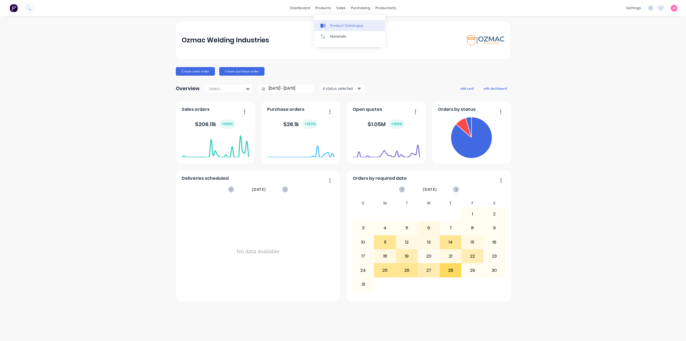
click at [330, 26] on link "Product Catalogue" at bounding box center [349, 25] width 71 height 11
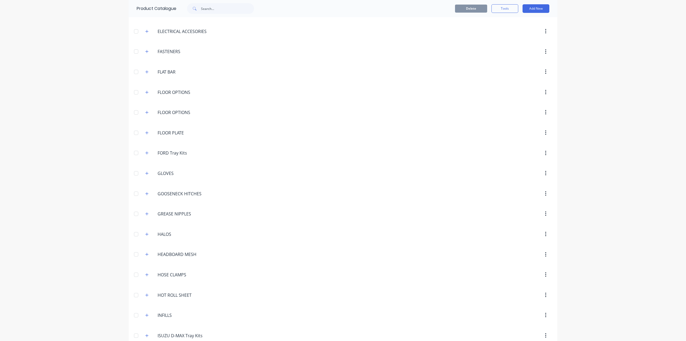
scroll to position [590, 0]
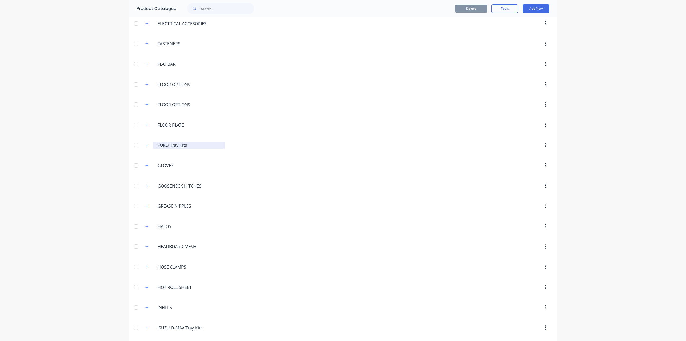
click at [155, 142] on div "FORD.Tray.Kits FORD Tray Kits" at bounding box center [189, 145] width 72 height 7
click at [158, 142] on input "FORD Tray Kits" at bounding box center [189, 145] width 63 height 6
type input "3 - FORD Tray Kits"
click at [251, 140] on div at bounding box center [388, 145] width 327 height 10
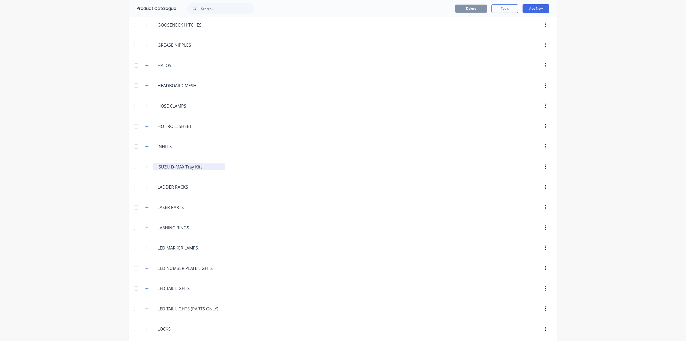
click at [155, 163] on div "ISUZU.D-MAX.Tray.Kits ISUZU D-MAX Tray Kits" at bounding box center [189, 166] width 72 height 7
type input "4 - ISUZU D-MAX Tray Kits"
click at [275, 149] on header "INFILLS INFILLS" at bounding box center [343, 146] width 429 height 20
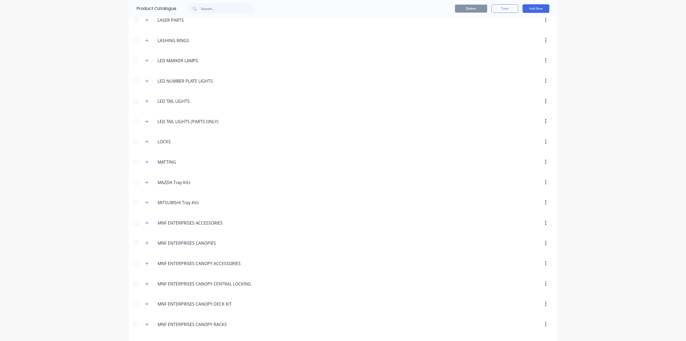
scroll to position [938, 0]
click at [153, 198] on div "MITSUBISHI.Tray.Kits MITSUBISHI Tray Kits" at bounding box center [189, 201] width 72 height 7
click at [154, 198] on div "MITSUBISHI.Tray.Kits MITSUBISHI Tray Kits" at bounding box center [189, 201] width 72 height 7
click at [155, 198] on div "MITSUBISHI.Tray.Kits MITSUBISHI Tray Kits" at bounding box center [189, 201] width 72 height 7
click at [158, 199] on input "MITSUBISHI Tray Kits" at bounding box center [189, 202] width 63 height 6
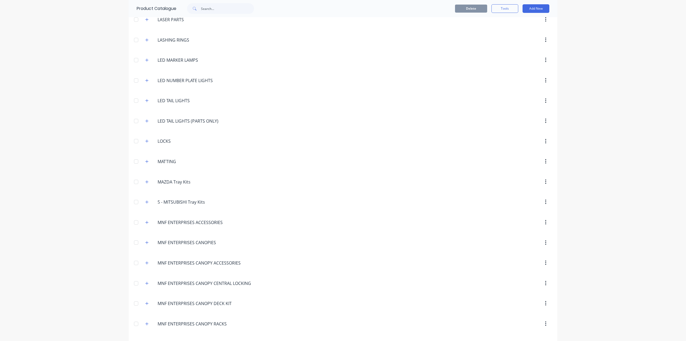
type input "5 - MITSUBISHI Tray Kits"
click at [328, 116] on div at bounding box center [388, 121] width 327 height 10
click at [153, 178] on div "MAZDA.Tray.Kits MAZDA Tray Kits" at bounding box center [189, 181] width 72 height 7
click at [158, 179] on input "MAZDA Tray Kits" at bounding box center [189, 182] width 63 height 6
type input "6 - MAZDA Tray Kits"
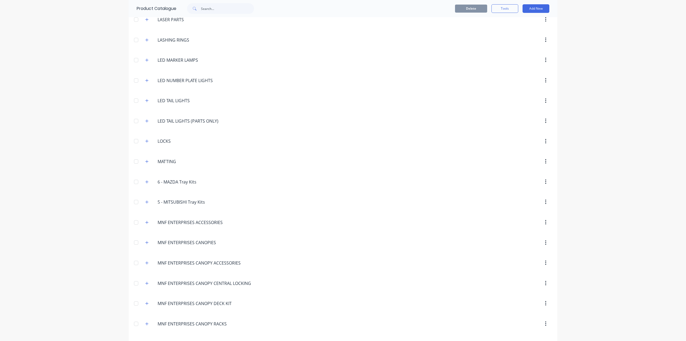
click at [297, 96] on div at bounding box center [388, 101] width 327 height 10
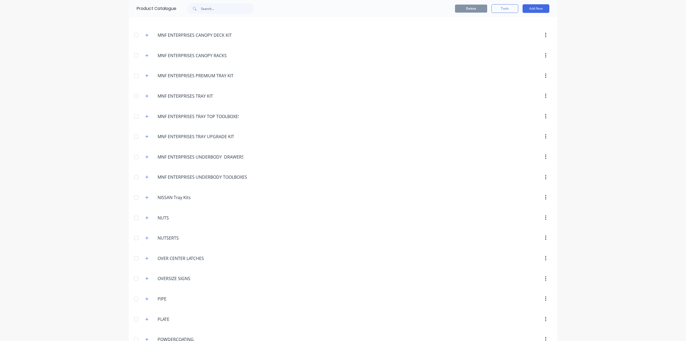
scroll to position [1233, 0]
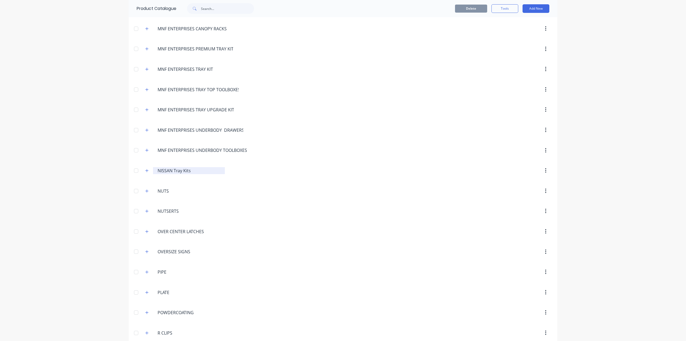
click at [154, 167] on div "NISSAN.Tray.Kits NISSAN Tray Kits" at bounding box center [189, 170] width 72 height 7
click at [155, 167] on div "NISSAN.Tray.Kits NISSAN Tray Kits" at bounding box center [189, 170] width 72 height 7
click at [158, 167] on input "NISSAN Tray Kits" at bounding box center [189, 170] width 63 height 6
type input "7 - NISSAN Tray Kits"
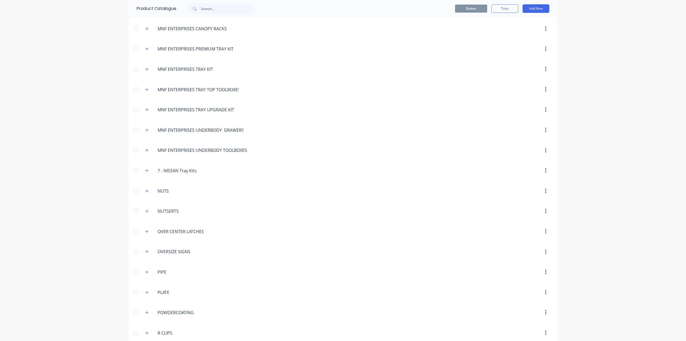
click at [303, 165] on header "7.-.NISSAN.Tray.Kits 7 - NISSAN Tray Kits" at bounding box center [343, 170] width 429 height 20
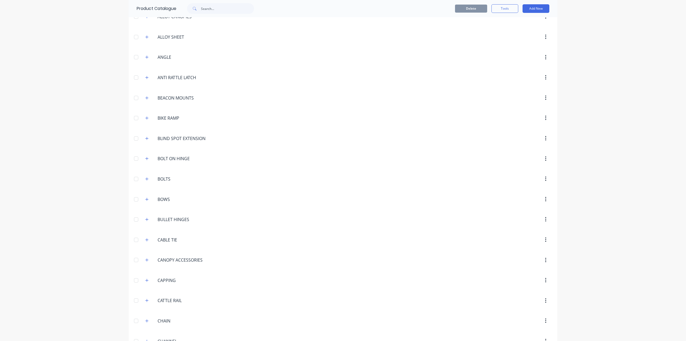
scroll to position [0, 0]
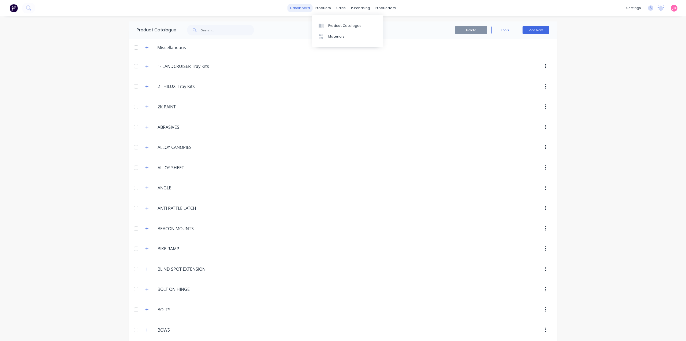
click at [304, 7] on link "dashboard" at bounding box center [300, 8] width 25 height 8
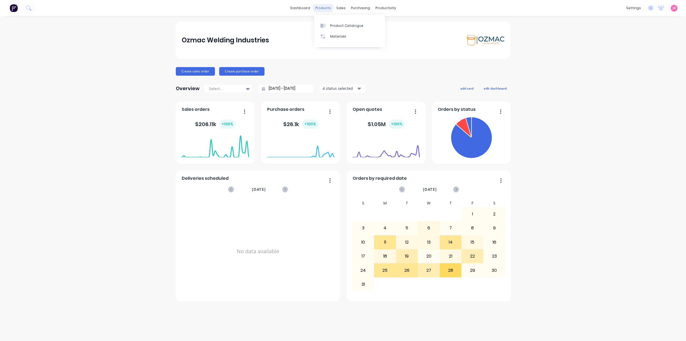
click at [324, 7] on div "products" at bounding box center [323, 8] width 21 height 8
click at [336, 24] on div "Product Catalogue" at bounding box center [346, 25] width 33 height 5
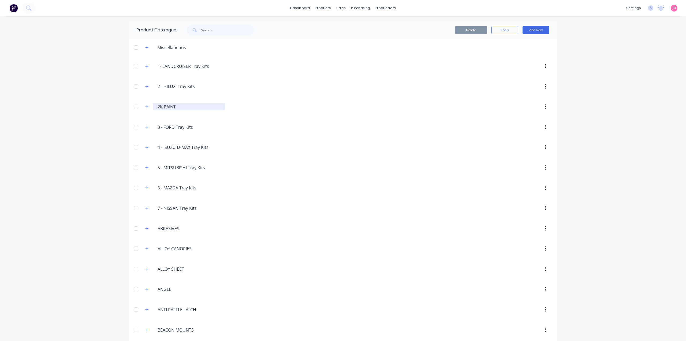
click at [158, 106] on input "2K PAINT" at bounding box center [189, 106] width 63 height 6
click at [160, 106] on input "10- 2K PAINT" at bounding box center [189, 106] width 63 height 6
type input "10 - 2K PAINT"
click at [272, 78] on header "2.-.HILUX..Tray.Kits 2 - HILUX Tray Kits" at bounding box center [343, 86] width 429 height 20
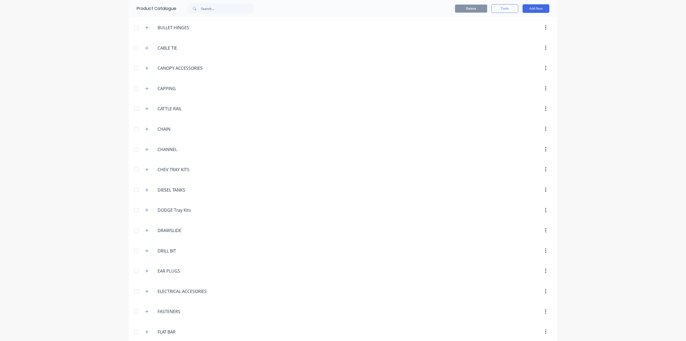
scroll to position [429, 0]
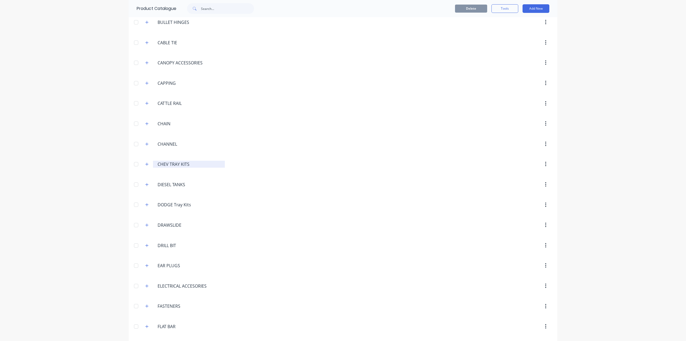
click at [154, 161] on div "CHEV.TRAY.KITS CHEV TRAY KITS" at bounding box center [189, 164] width 72 height 7
click at [155, 161] on div "CHEV.TRAY.KITS CHEV TRAY KITS" at bounding box center [189, 164] width 72 height 7
click at [158, 161] on input "CHEV TRAY KITS" at bounding box center [189, 164] width 63 height 6
type input "9 - CHEV TRAY KITS"
click at [168, 201] on input "DODGE Tray Kits" at bounding box center [189, 204] width 63 height 6
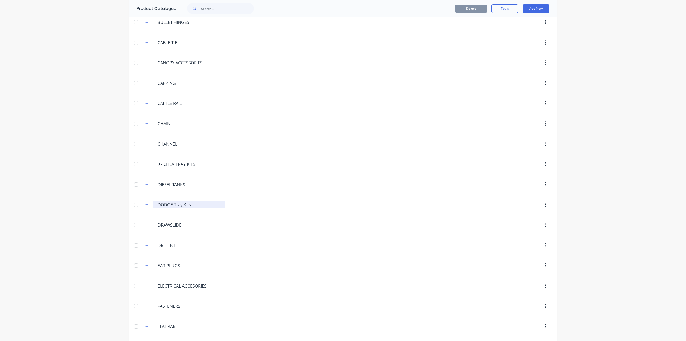
click at [155, 201] on div "DODGE.Tray.Kits DODGE Tray Kits" at bounding box center [189, 204] width 72 height 7
click at [158, 201] on input "DODGE Tray Kits" at bounding box center [189, 204] width 63 height 6
type input "8 - DODGE Tray Kits"
click at [269, 119] on div at bounding box center [388, 124] width 327 height 10
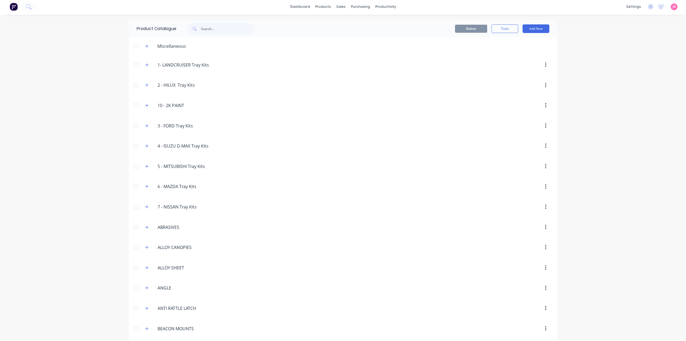
scroll to position [0, 0]
click at [301, 8] on link "dashboard" at bounding box center [300, 8] width 25 height 8
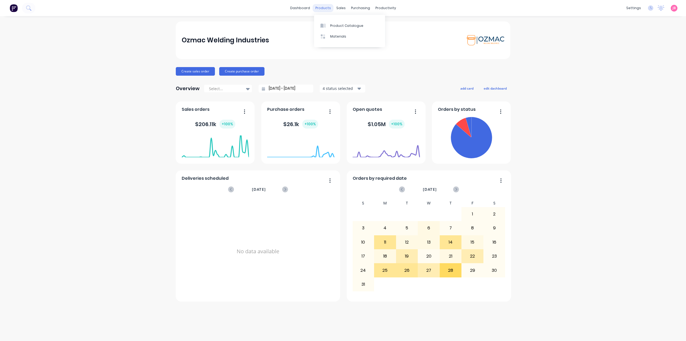
click at [328, 9] on div "products" at bounding box center [323, 8] width 21 height 8
click at [330, 24] on link "Product Catalogue" at bounding box center [349, 25] width 71 height 11
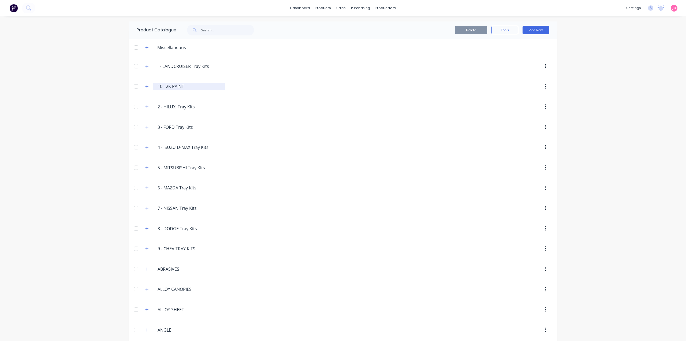
drag, startPoint x: 161, startPoint y: 87, endPoint x: 152, endPoint y: 85, distance: 9.0
click at [153, 85] on div "10.-.2K.PAINT 10 - 2K PAINT" at bounding box center [189, 86] width 72 height 7
type input ".2K PAINT"
click at [303, 4] on link "dashboard" at bounding box center [300, 8] width 25 height 8
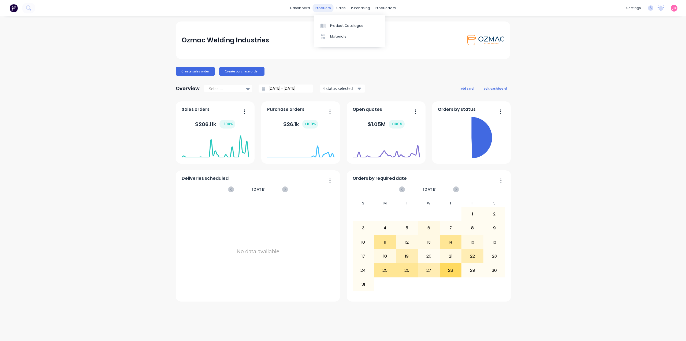
click at [328, 8] on div "products" at bounding box center [323, 8] width 21 height 8
click at [329, 22] on link "Product Catalogue" at bounding box center [349, 25] width 71 height 11
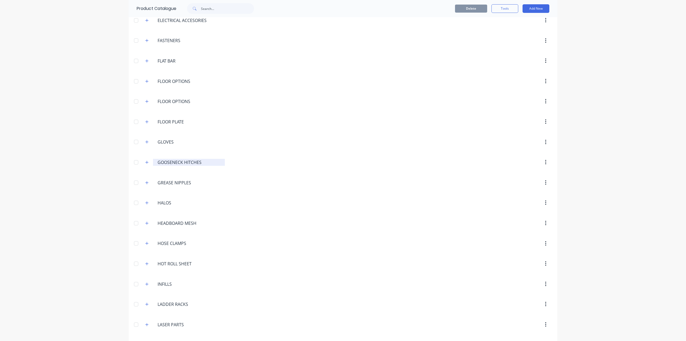
scroll to position [690, 0]
